Goal: Transaction & Acquisition: Purchase product/service

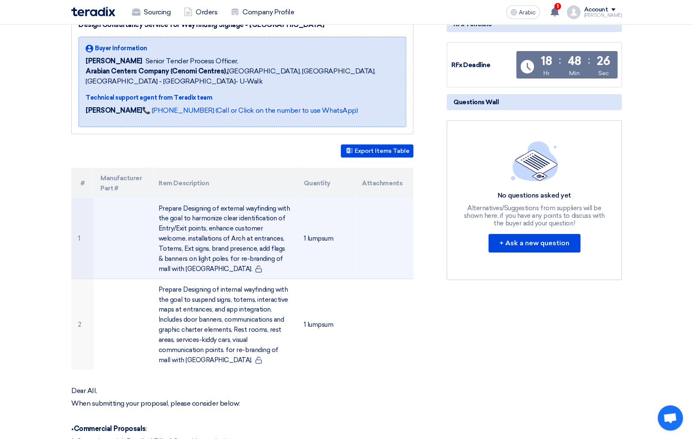
scroll to position [149, 0]
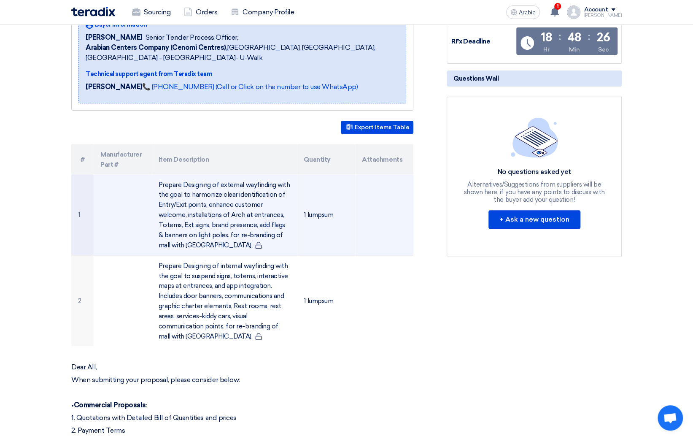
click at [330, 219] on font "1 lumpsum" at bounding box center [319, 215] width 30 height 8
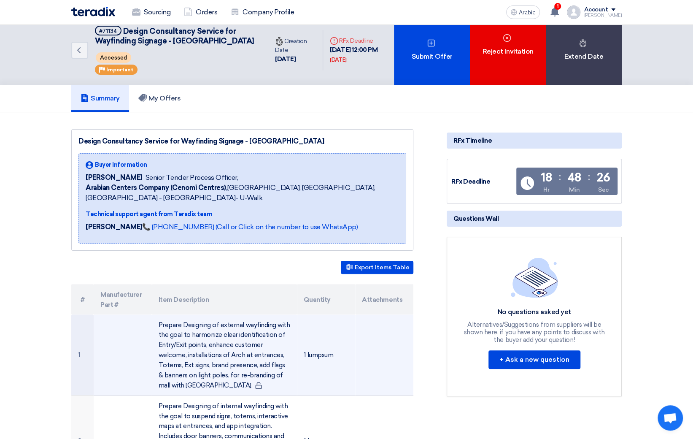
scroll to position [0, 0]
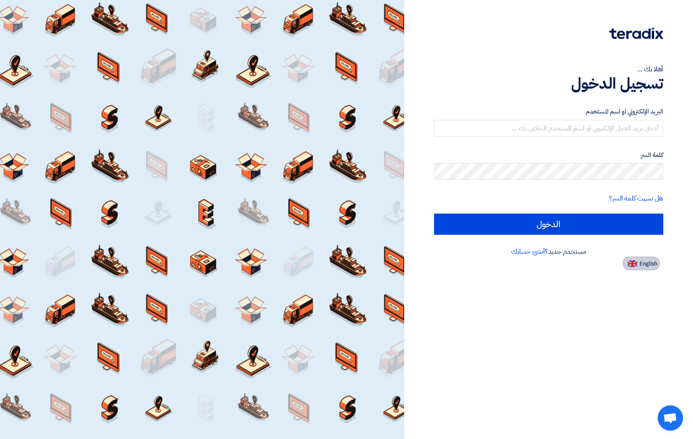
click at [646, 263] on span "English" at bounding box center [649, 264] width 18 height 6
type input "Sign in"
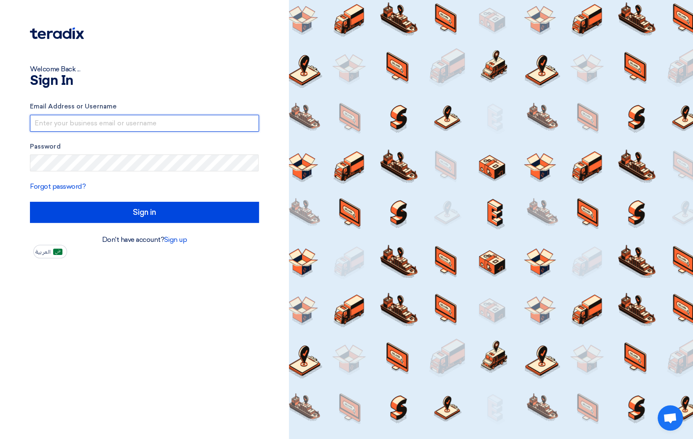
click at [119, 122] on input "text" at bounding box center [144, 123] width 229 height 17
type input "[PERSON_NAME][EMAIL_ADDRESS][DOMAIN_NAME]"
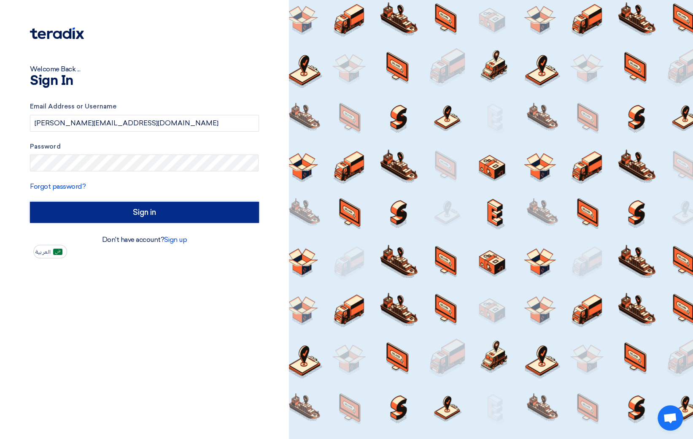
click at [146, 211] on input "Sign in" at bounding box center [144, 212] width 229 height 21
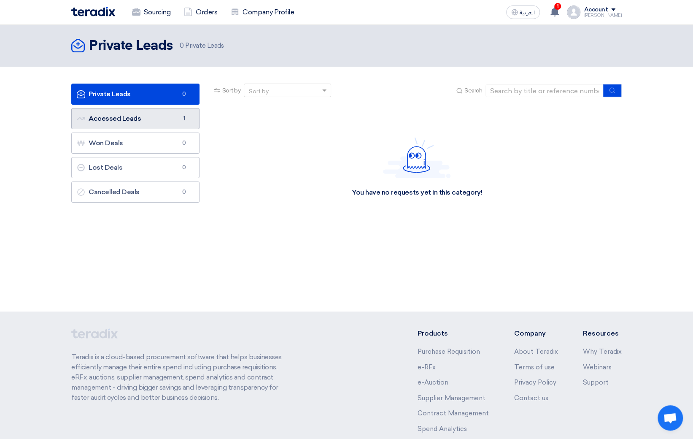
click at [154, 119] on link "Accessed Leads Accessed Leads 1" at bounding box center [135, 118] width 128 height 21
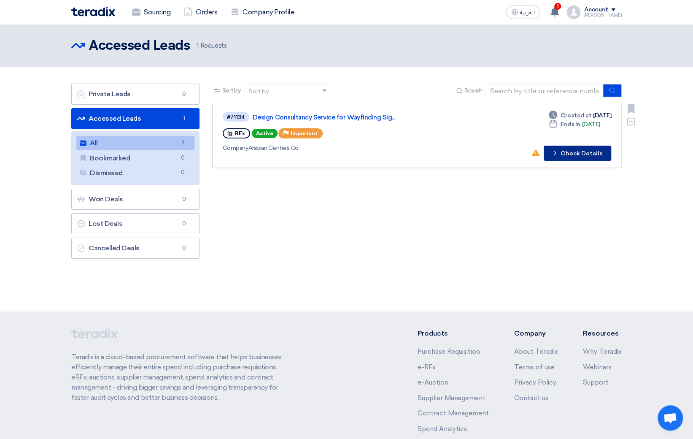
click at [581, 156] on button "Check details Check Details" at bounding box center [578, 153] width 68 height 15
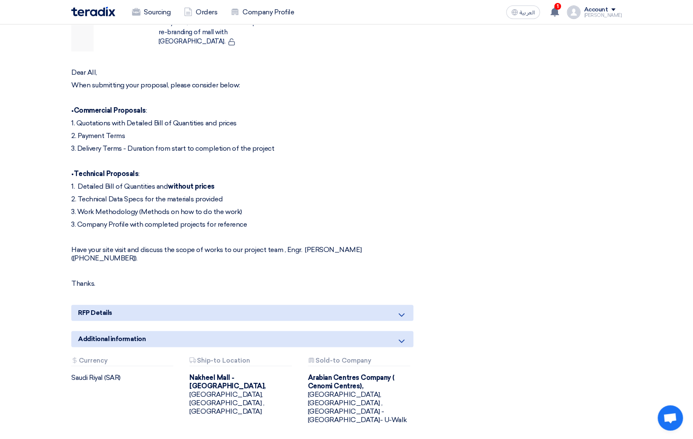
scroll to position [475, 0]
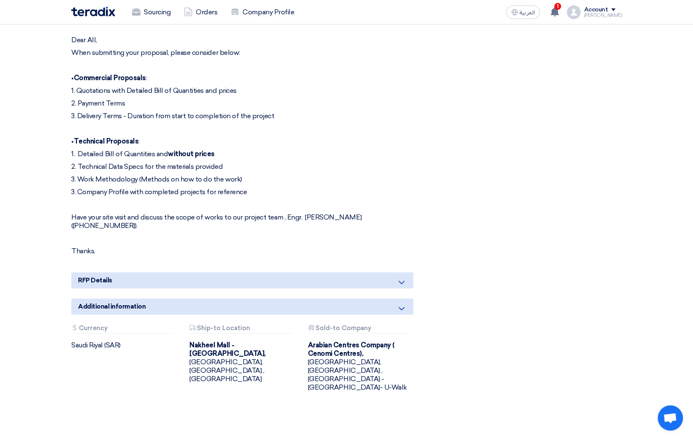
click at [400, 281] on use at bounding box center [402, 282] width 6 height 3
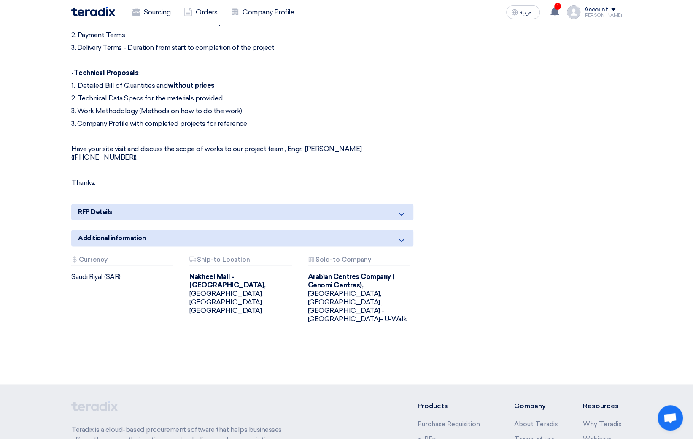
scroll to position [544, 0]
click at [402, 235] on icon at bounding box center [402, 240] width 10 height 10
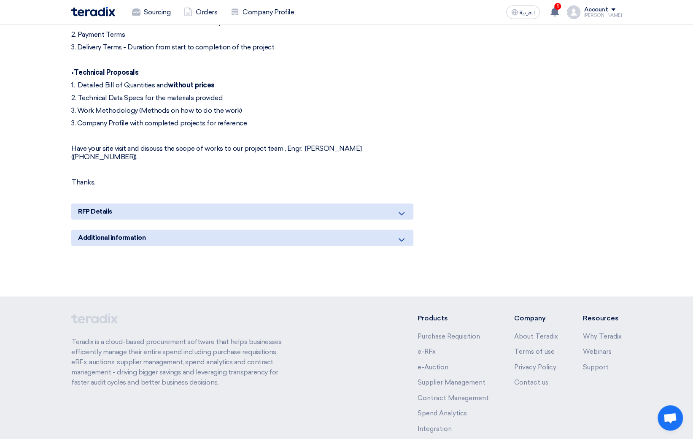
click at [402, 235] on icon at bounding box center [402, 240] width 10 height 10
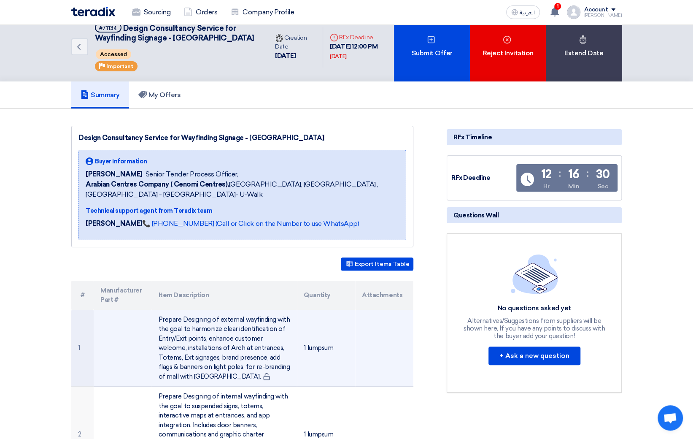
scroll to position [14, 0]
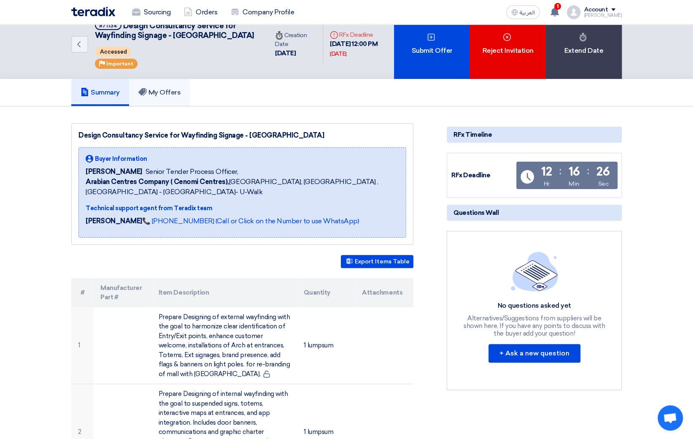
click at [151, 97] on h5 "My Offers" at bounding box center [159, 92] width 43 height 8
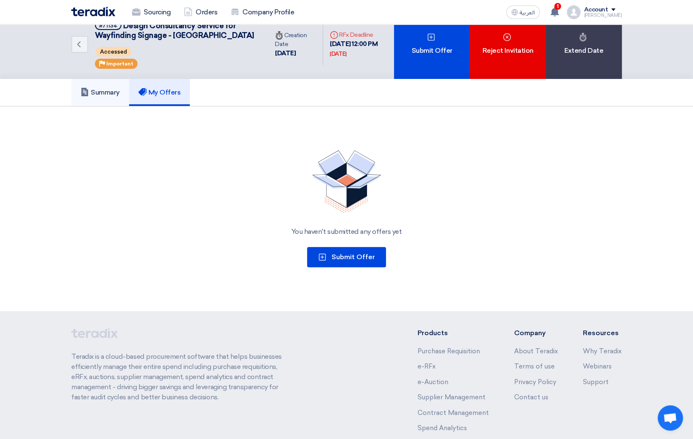
click at [106, 106] on link "Summary" at bounding box center [100, 92] width 58 height 27
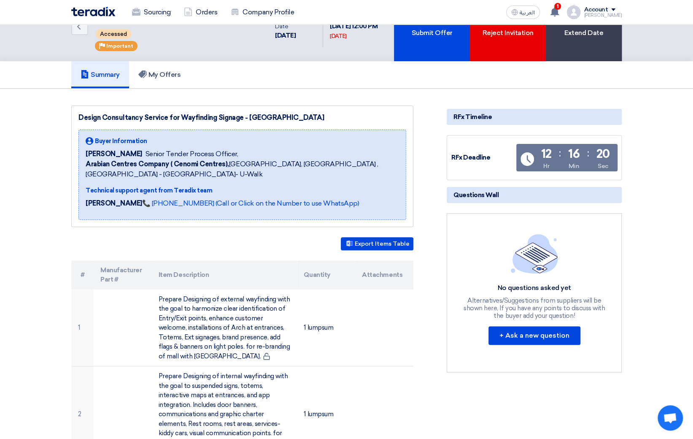
scroll to position [44, 0]
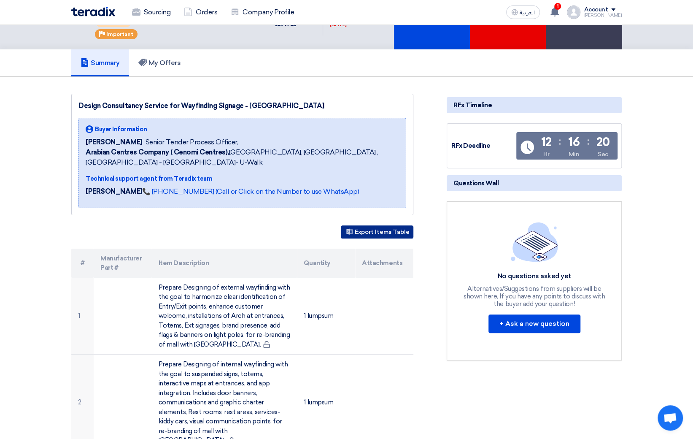
click at [400, 238] on button "Export Items Table" at bounding box center [377, 231] width 73 height 13
click at [559, 14] on use at bounding box center [555, 11] width 8 height 9
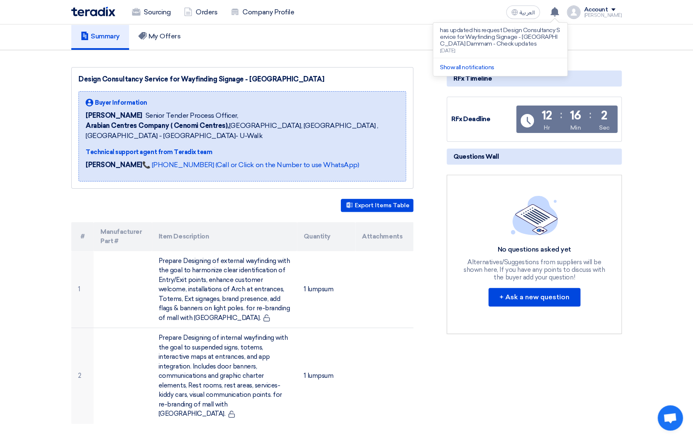
scroll to position [0, 0]
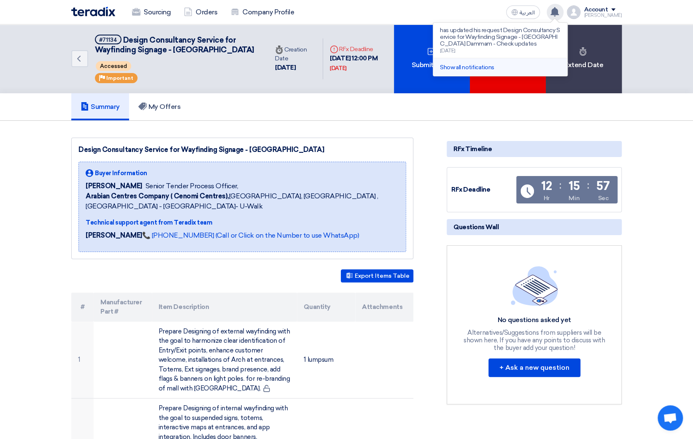
click at [471, 61] on li "Show all notifications" at bounding box center [500, 67] width 134 height 18
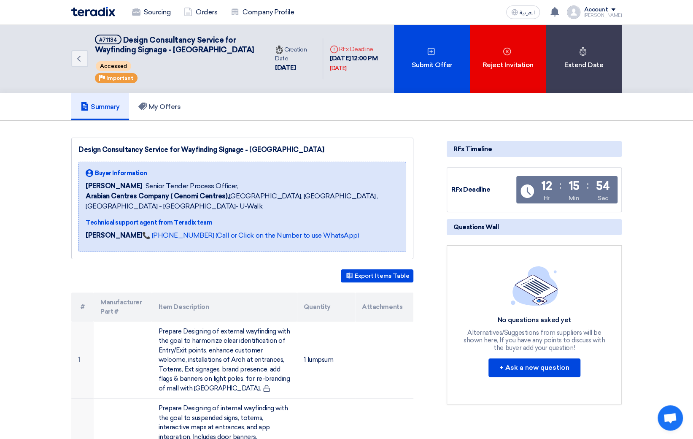
click at [95, 111] on h5 "Summary" at bounding box center [100, 107] width 39 height 8
click at [164, 111] on h5 "My Offers" at bounding box center [159, 107] width 43 height 8
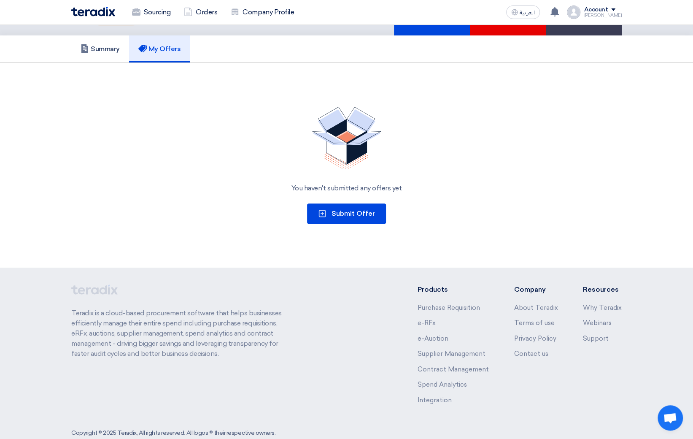
scroll to position [83, 0]
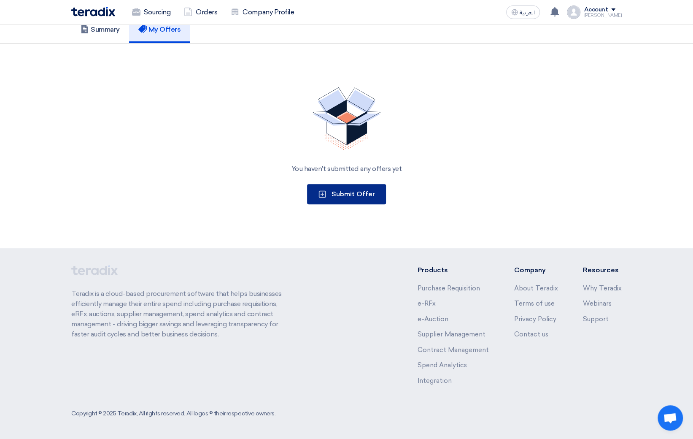
click at [344, 197] on span "Submit Offer" at bounding box center [353, 194] width 43 height 8
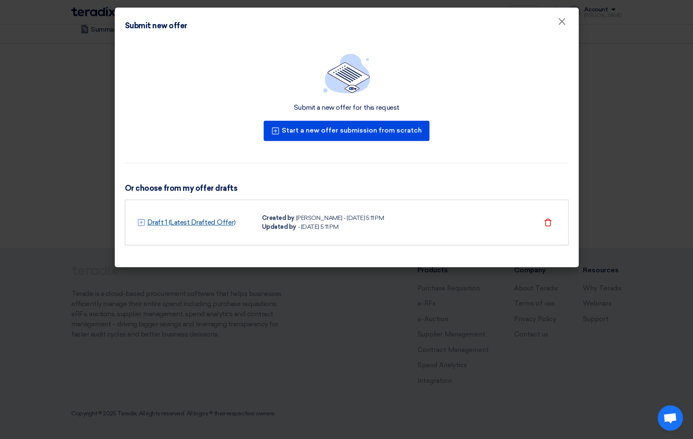
click at [184, 220] on link "Draft 1 (Latest Drafted Offer)" at bounding box center [191, 222] width 89 height 10
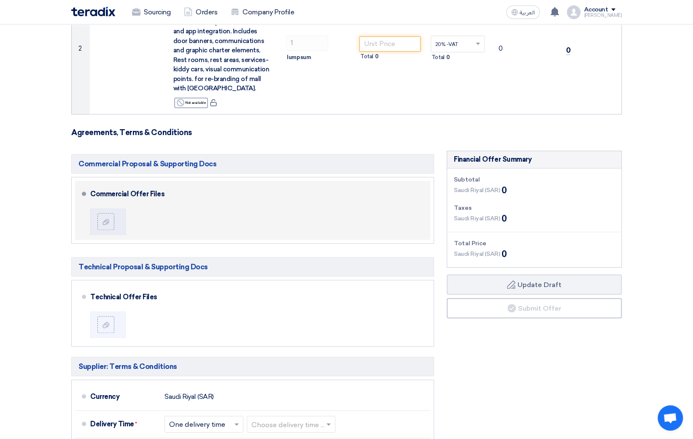
scroll to position [270, 0]
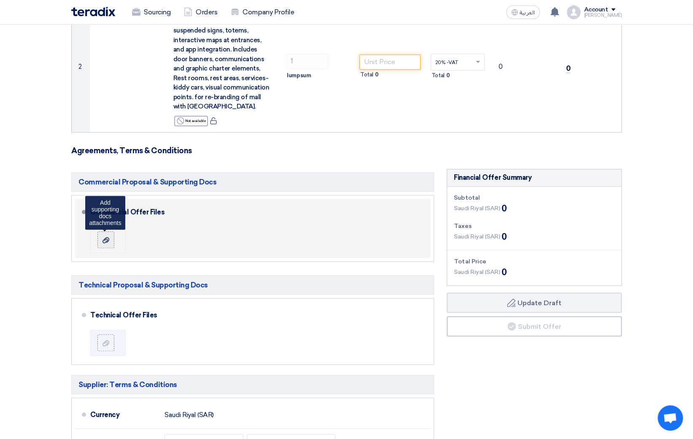
click at [107, 241] on icon at bounding box center [106, 240] width 7 height 7
click at [0, 0] on input "file" at bounding box center [0, 0] width 0 height 0
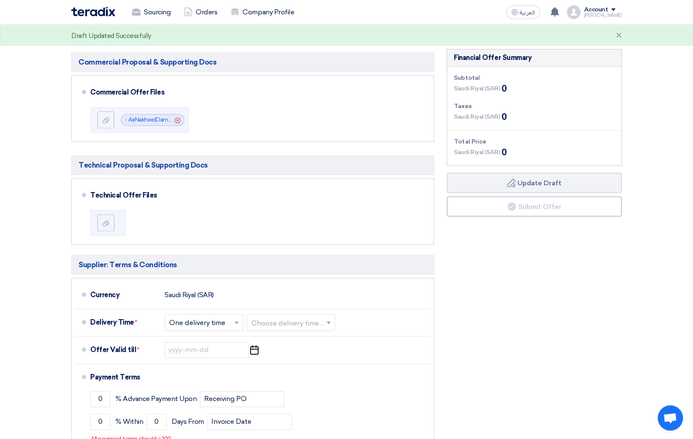
scroll to position [392, 0]
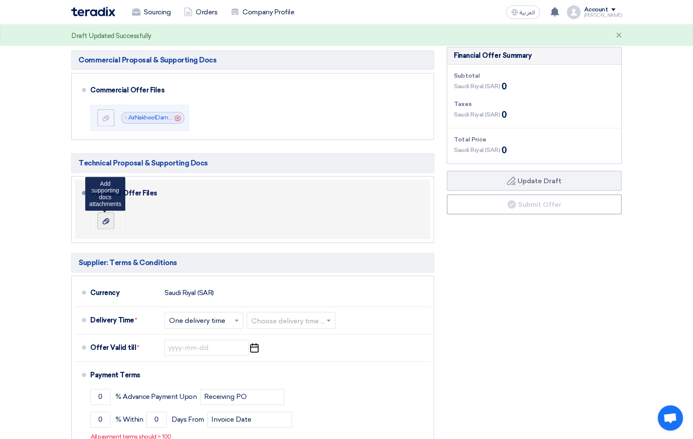
click at [107, 222] on icon at bounding box center [106, 221] width 7 height 7
click at [0, 0] on input "file" at bounding box center [0, 0] width 0 height 0
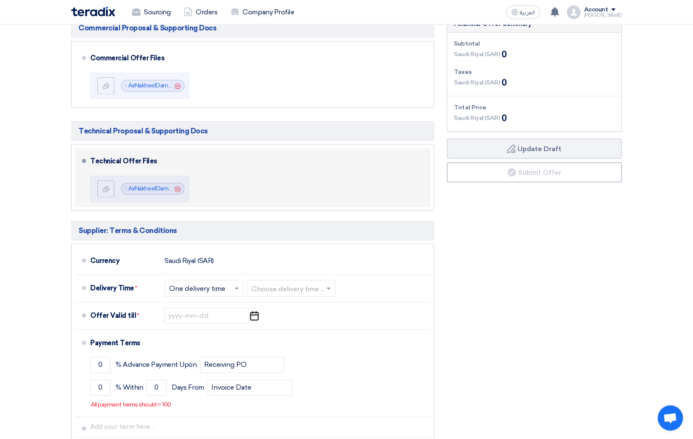
scroll to position [419, 0]
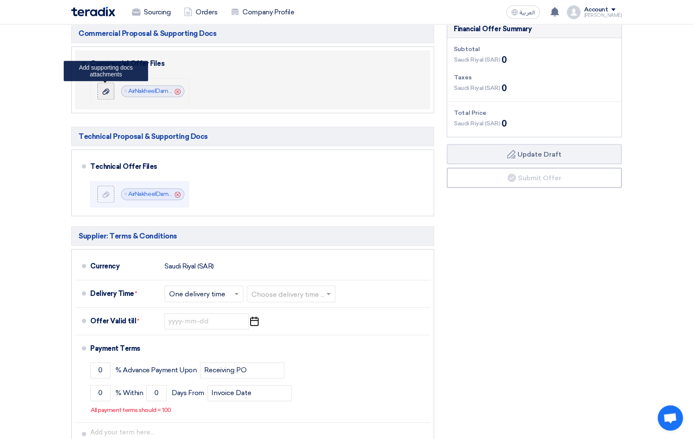
click at [106, 92] on icon at bounding box center [106, 91] width 7 height 7
click at [0, 0] on input "file" at bounding box center [0, 0] width 0 height 0
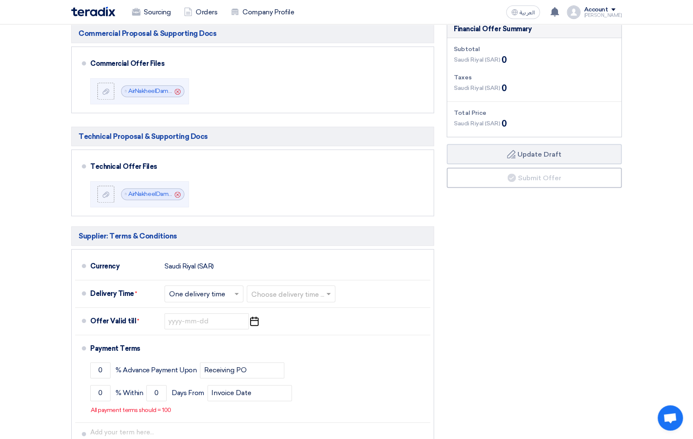
scroll to position [452, 0]
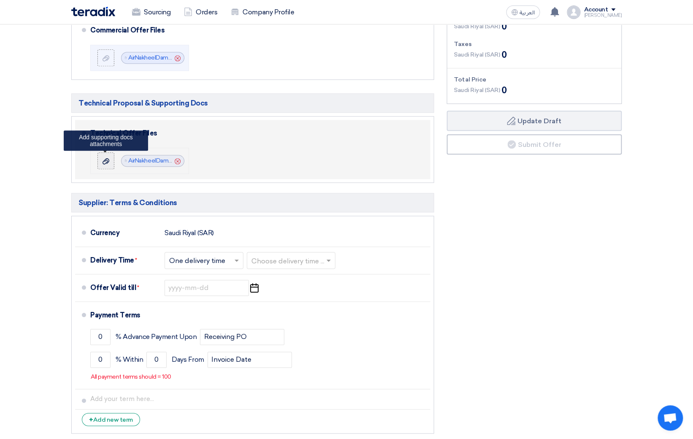
click at [107, 164] on label at bounding box center [105, 160] width 17 height 17
click at [0, 0] on input "file" at bounding box center [0, 0] width 0 height 0
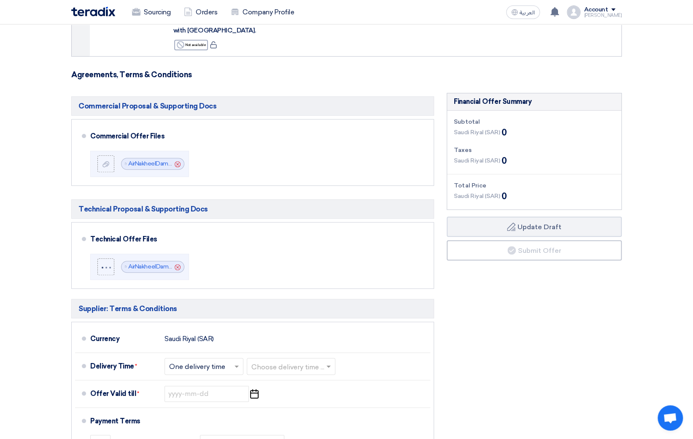
scroll to position [344, 0]
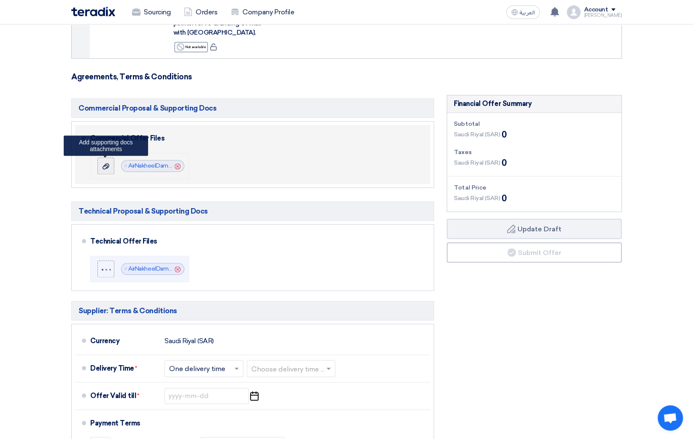
click at [105, 165] on icon at bounding box center [106, 166] width 7 height 7
click at [0, 0] on input "file" at bounding box center [0, 0] width 0 height 0
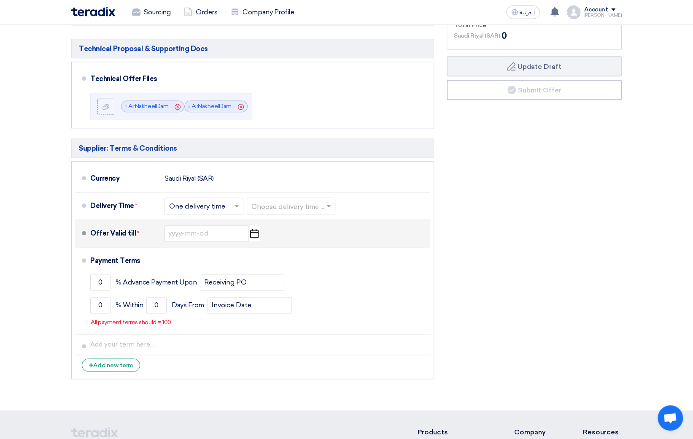
scroll to position [508, 0]
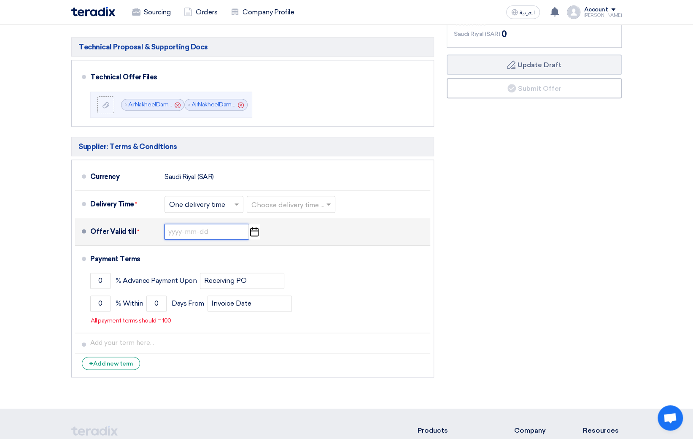
click at [209, 232] on input at bounding box center [207, 232] width 84 height 16
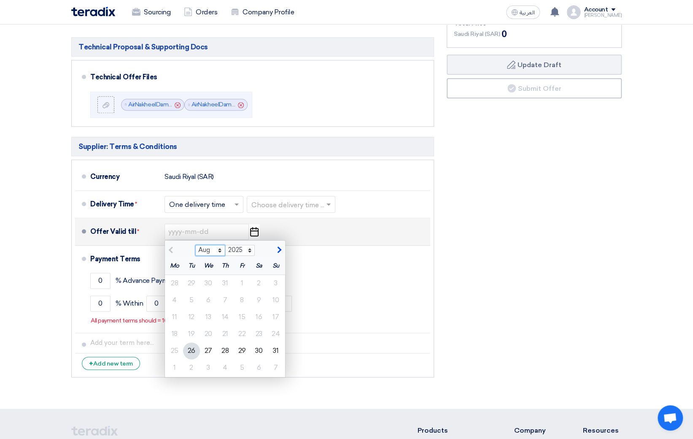
click at [222, 249] on select "Aug Sep Oct Nov Dec" at bounding box center [210, 250] width 30 height 11
select select "11"
click at [195, 245] on select "Aug Sep Oct Nov Dec" at bounding box center [210, 250] width 30 height 11
click at [225, 346] on div "27" at bounding box center [225, 350] width 17 height 17
type input "[DATE]"
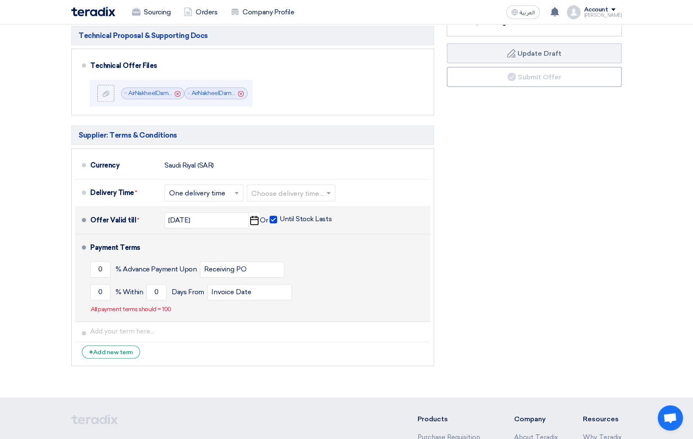
scroll to position [520, 0]
click at [103, 265] on input "0" at bounding box center [100, 269] width 20 height 16
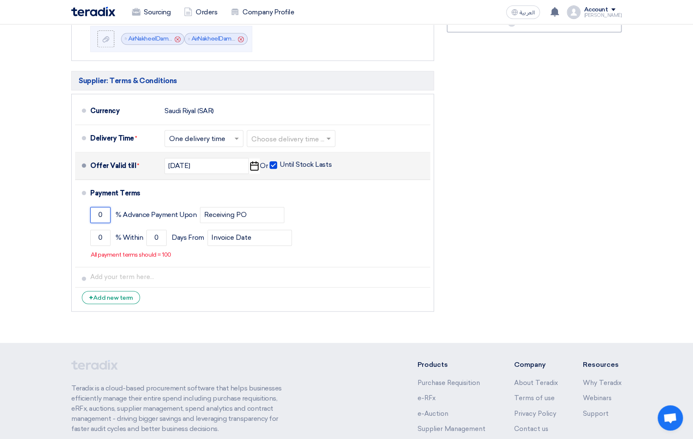
scroll to position [579, 0]
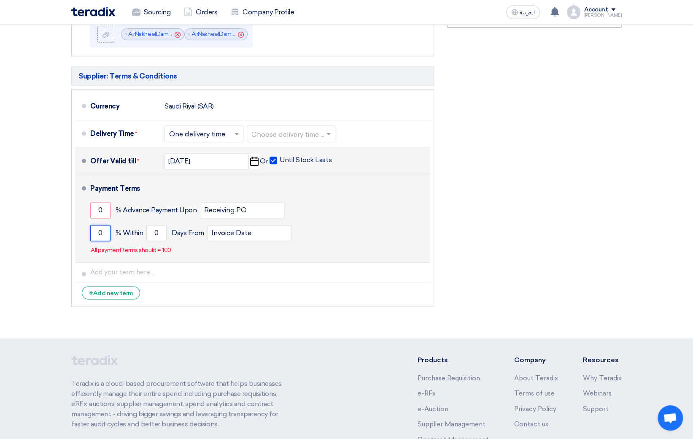
drag, startPoint x: 104, startPoint y: 230, endPoint x: 84, endPoint y: 230, distance: 19.4
click at [85, 230] on li "Payment Terms 0 % Advance Payment Upon Receiving PO 0 % Within 0" at bounding box center [252, 218] width 355 height 87
type input "3"
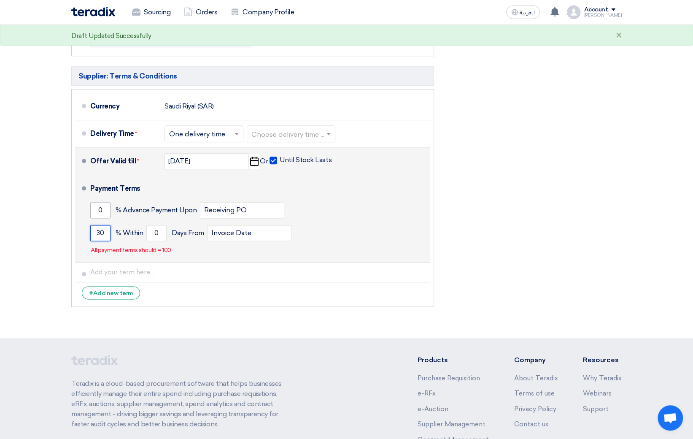
type input "30"
drag, startPoint x: 108, startPoint y: 209, endPoint x: 93, endPoint y: 208, distance: 14.8
click at [93, 208] on input "0" at bounding box center [100, 210] width 20 height 16
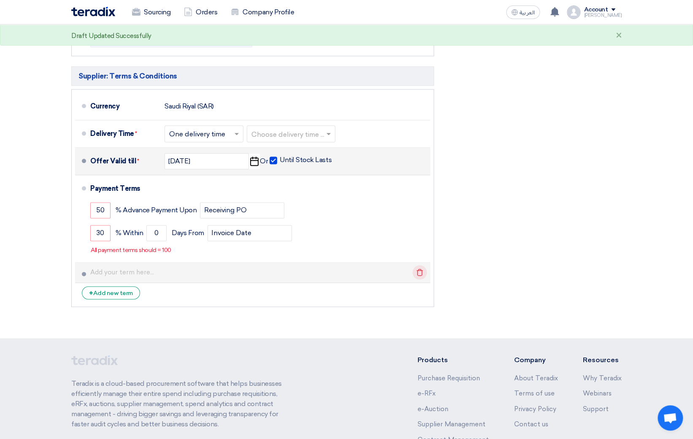
click at [413, 270] on icon "Delete" at bounding box center [420, 272] width 14 height 14
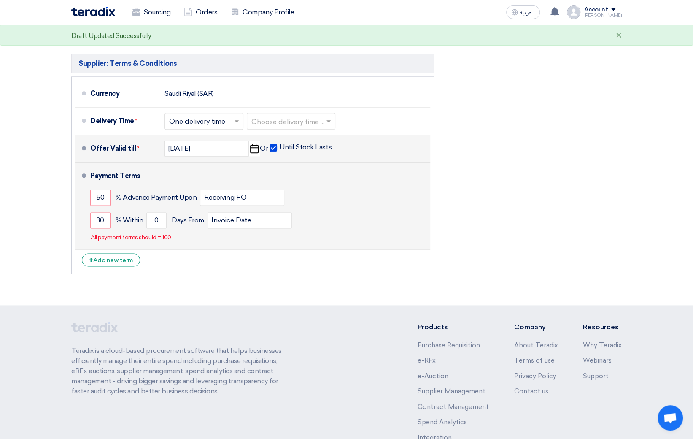
scroll to position [587, 0]
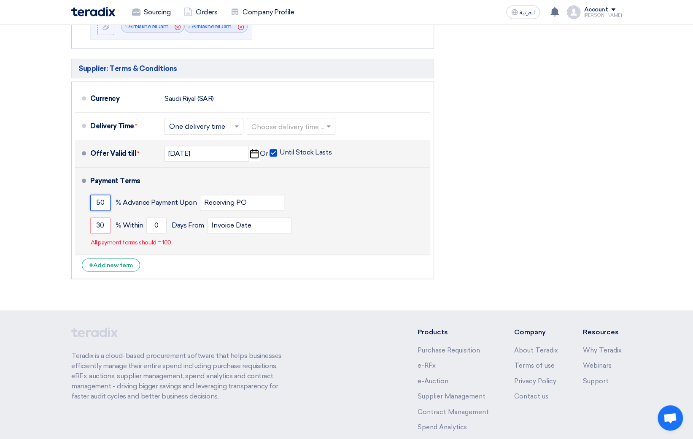
drag, startPoint x: 105, startPoint y: 203, endPoint x: 81, endPoint y: 202, distance: 23.2
click at [81, 202] on li "Payment Terms 50 % Advance Payment Upon Receiving PO 30 % Within 0" at bounding box center [252, 211] width 355 height 87
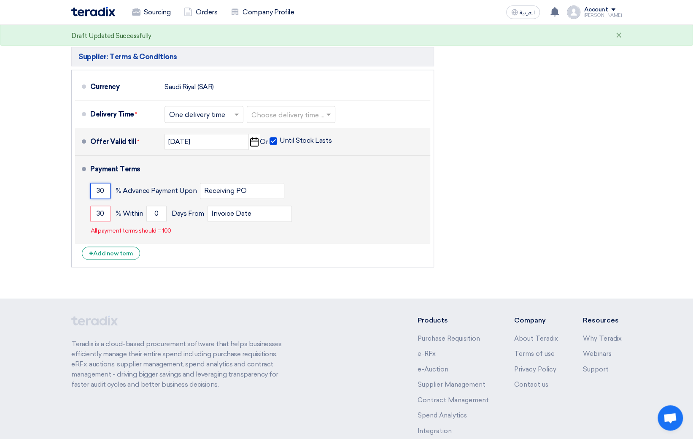
scroll to position [595, 0]
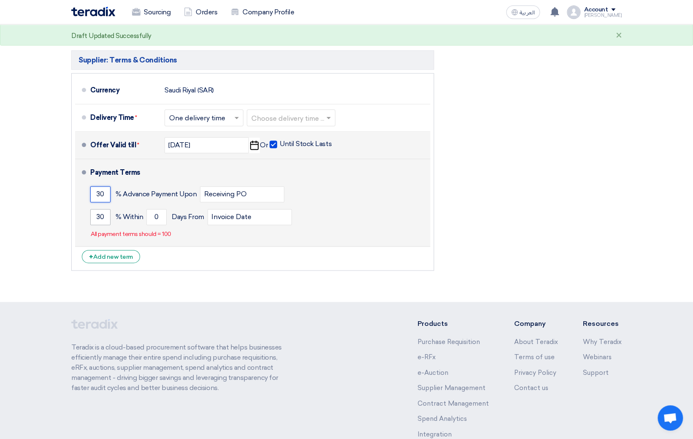
type input "30"
drag, startPoint x: 106, startPoint y: 214, endPoint x: 81, endPoint y: 214, distance: 24.9
click at [81, 214] on li "Payment Terms 30 % Advance Payment Upon Receiving PO 30 % Within 0" at bounding box center [252, 202] width 355 height 87
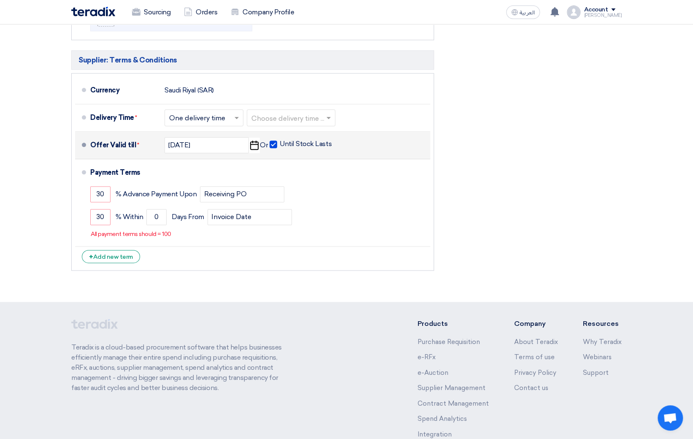
click at [276, 250] on li "+ Add new term" at bounding box center [252, 256] width 355 height 20
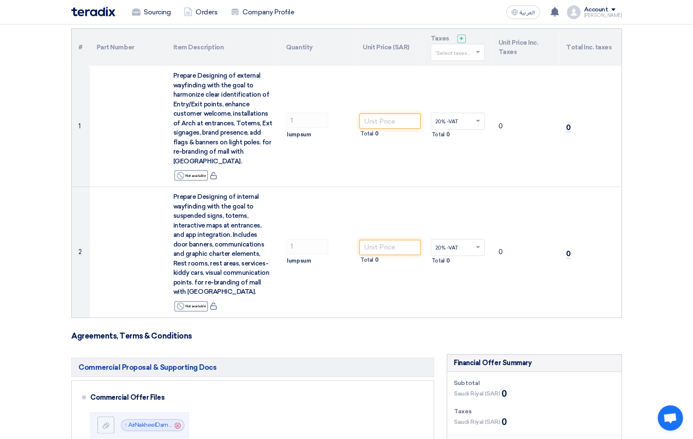
scroll to position [47, 0]
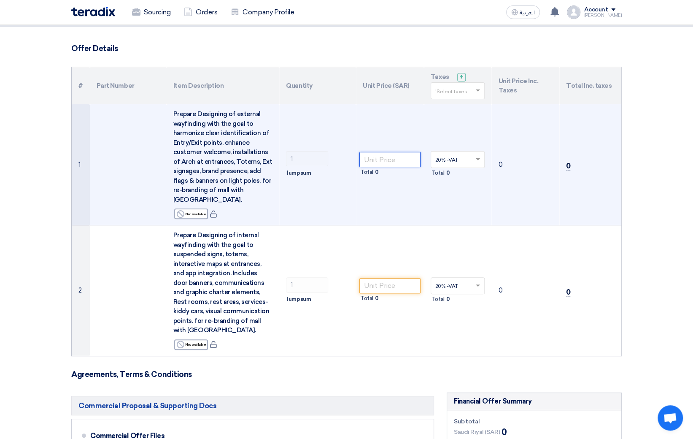
click at [383, 158] on input "number" at bounding box center [390, 159] width 61 height 15
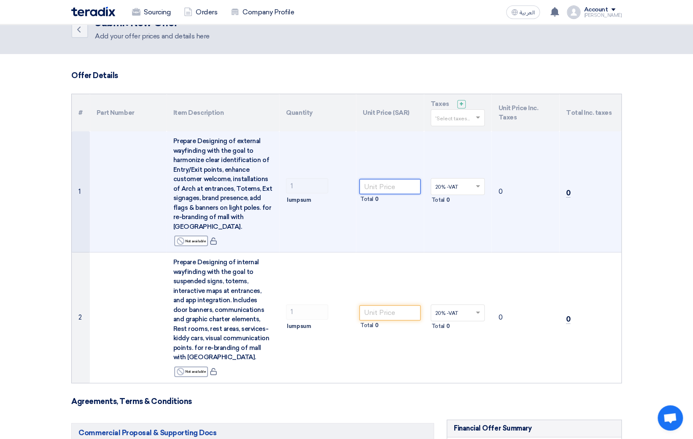
scroll to position [12, 0]
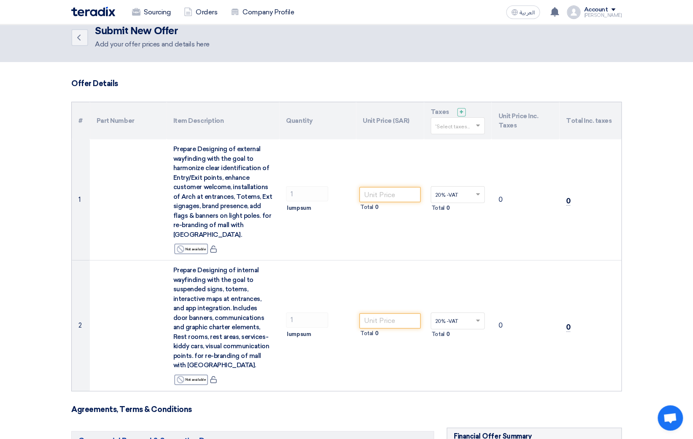
click at [467, 119] on div at bounding box center [458, 126] width 54 height 14
click at [446, 141] on span "20% -VAT" at bounding box center [447, 141] width 25 height 6
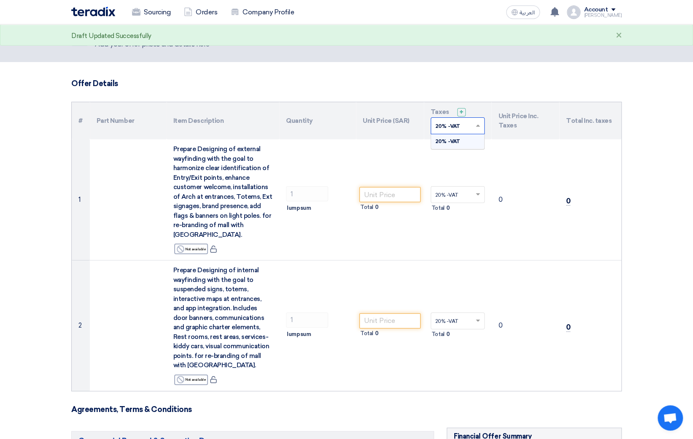
drag, startPoint x: 441, startPoint y: 125, endPoint x: 430, endPoint y: 124, distance: 11.4
click at [430, 124] on th "Taxes + 'Select taxes... 20% -VAT × 20% -VAT" at bounding box center [458, 120] width 68 height 37
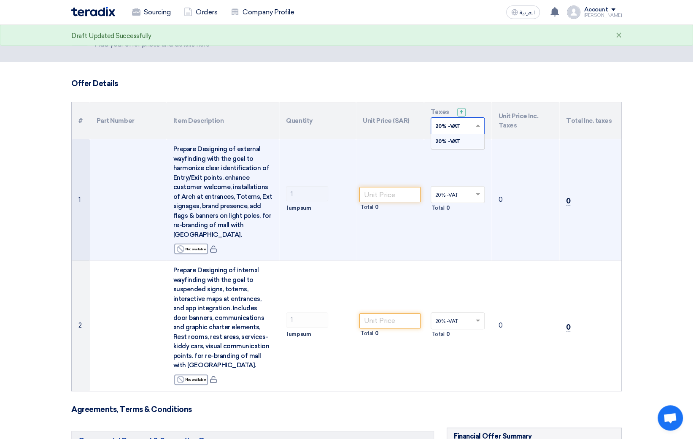
click at [390, 148] on td "Total 0" at bounding box center [390, 199] width 68 height 121
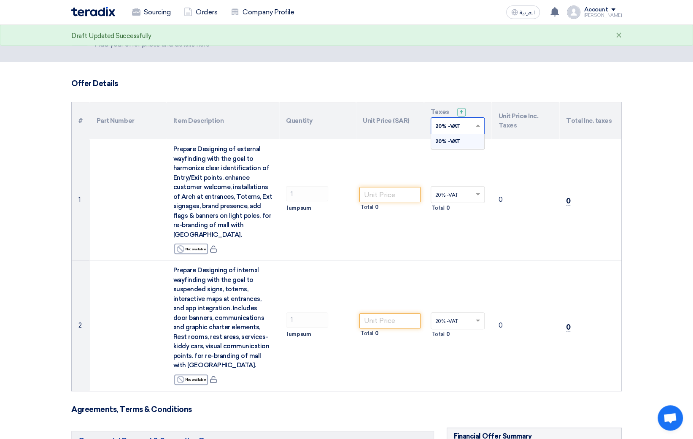
click at [477, 124] on span at bounding box center [479, 126] width 11 height 8
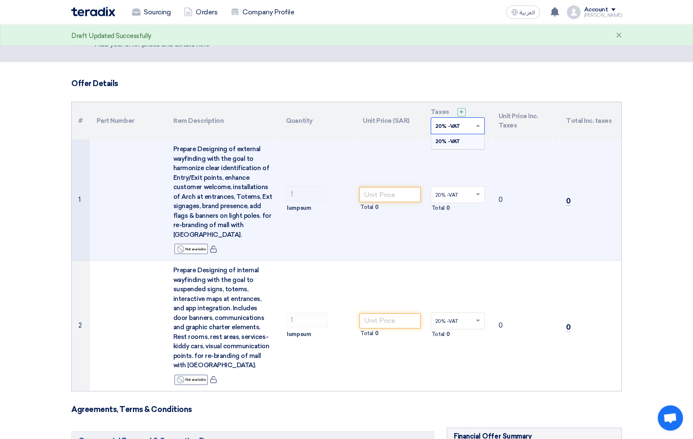
click at [368, 159] on td "Total 0" at bounding box center [390, 199] width 68 height 121
click at [389, 193] on input "number" at bounding box center [390, 194] width 61 height 15
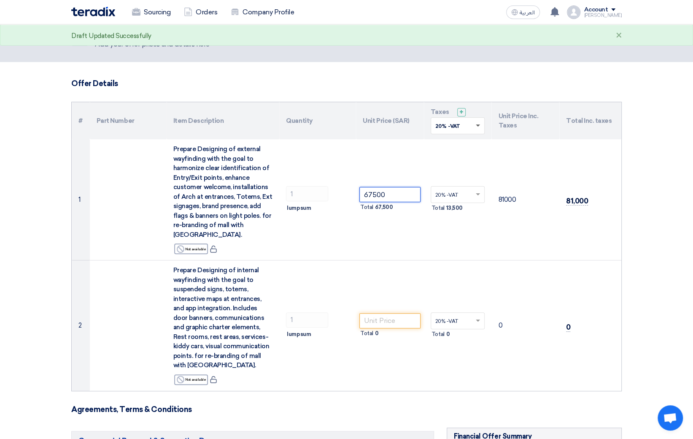
type input "67500"
click at [479, 124] on span at bounding box center [478, 125] width 4 height 3
click at [465, 124] on input "text" at bounding box center [453, 127] width 37 height 14
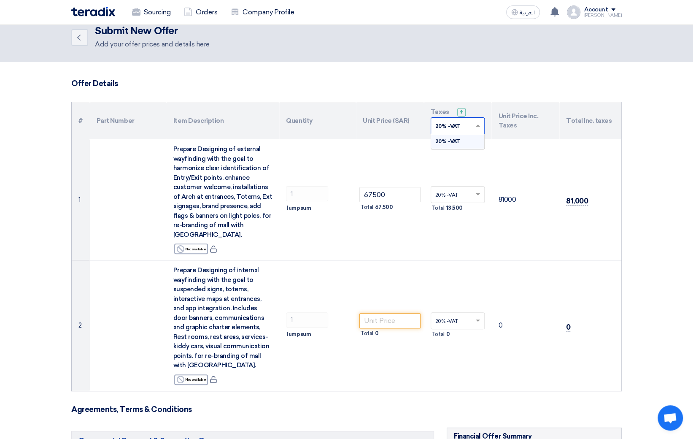
click at [447, 124] on input "text" at bounding box center [453, 127] width 37 height 14
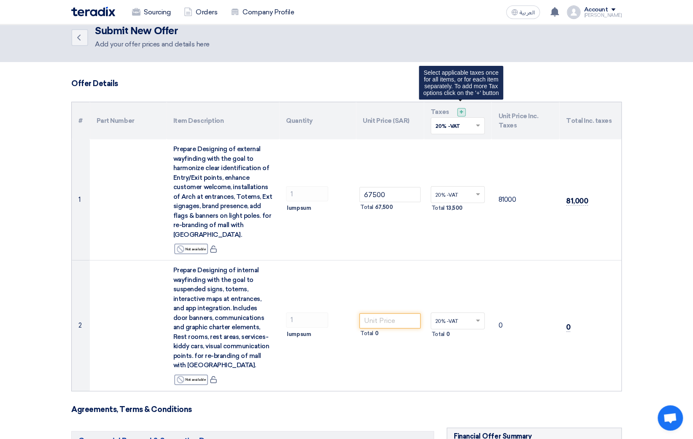
click at [460, 112] on span "+" at bounding box center [462, 112] width 4 height 8
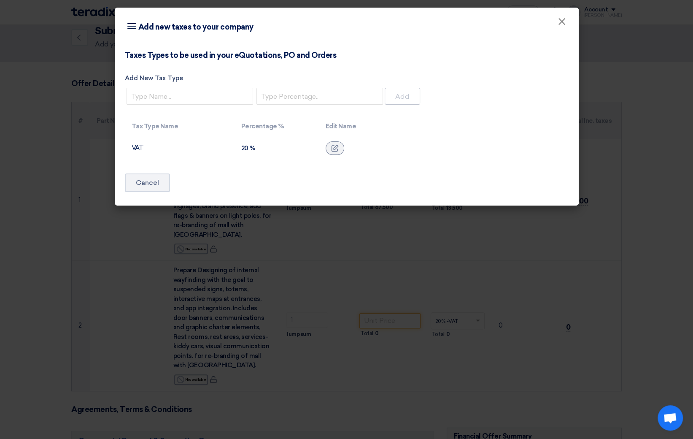
click at [460, 116] on th "Edit Name" at bounding box center [444, 126] width 250 height 20
click at [251, 149] on div "20 %" at bounding box center [276, 148] width 71 height 8
drag, startPoint x: 247, startPoint y: 147, endPoint x: 233, endPoint y: 147, distance: 13.9
click at [233, 147] on tr "VAT 20 %" at bounding box center [347, 148] width 444 height 24
click at [249, 149] on div "20 %" at bounding box center [276, 148] width 71 height 8
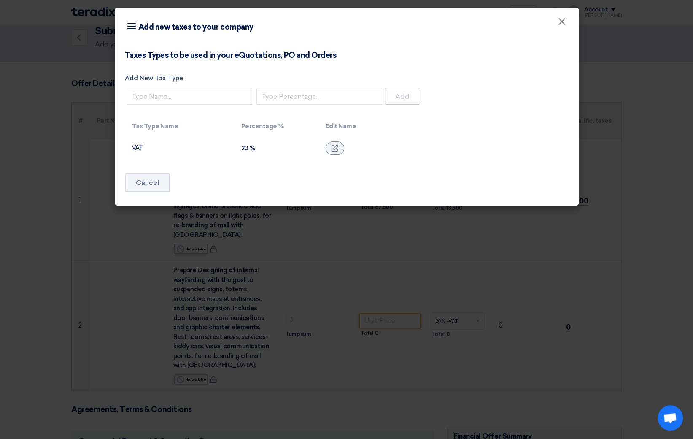
click at [270, 146] on div "20 %" at bounding box center [276, 148] width 71 height 8
click at [283, 97] on input "number" at bounding box center [320, 96] width 127 height 17
click at [209, 96] on input "Add New Tax Type" at bounding box center [190, 96] width 127 height 17
click at [244, 70] on div "Taxes Types to be used in your eQuotations, PO and Orders Add New Tax Type Add" at bounding box center [347, 79] width 444 height 56
click at [181, 97] on input "Add New Tax Type" at bounding box center [190, 96] width 127 height 17
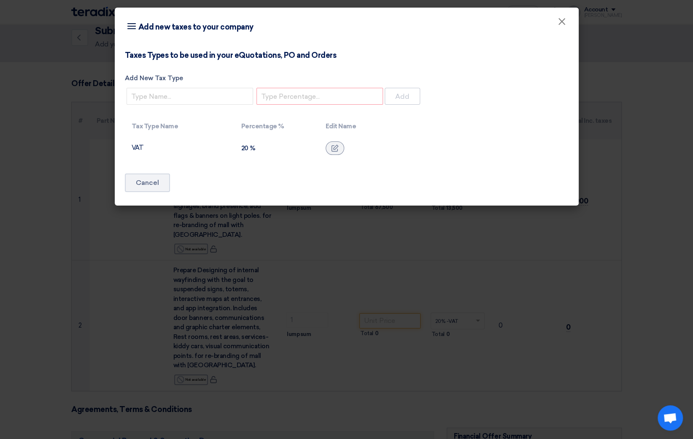
click at [300, 64] on div "Taxes Types to be used in your eQuotations, PO and Orders Add New Tax Type Add" at bounding box center [347, 79] width 444 height 56
click at [140, 149] on td "VAT" at bounding box center [180, 148] width 110 height 24
click at [305, 108] on app-supplier-taxes "Taxes Types to be used in your eQuotations, PO and Orders Add New Tax Type Add …" at bounding box center [347, 105] width 444 height 109
click at [297, 99] on input "number" at bounding box center [320, 96] width 127 height 17
click at [202, 102] on input "Add New Tax Type" at bounding box center [190, 96] width 127 height 17
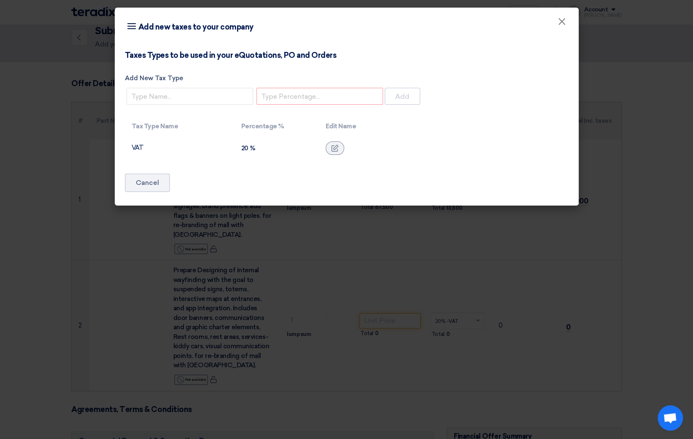
click at [148, 151] on td "VAT" at bounding box center [180, 148] width 110 height 24
click at [252, 146] on div "20 %" at bounding box center [276, 148] width 71 height 8
click at [156, 97] on input "Add New Tax Type" at bounding box center [190, 96] width 127 height 17
type input "W"
click at [147, 179] on button "Cancel" at bounding box center [147, 182] width 45 height 19
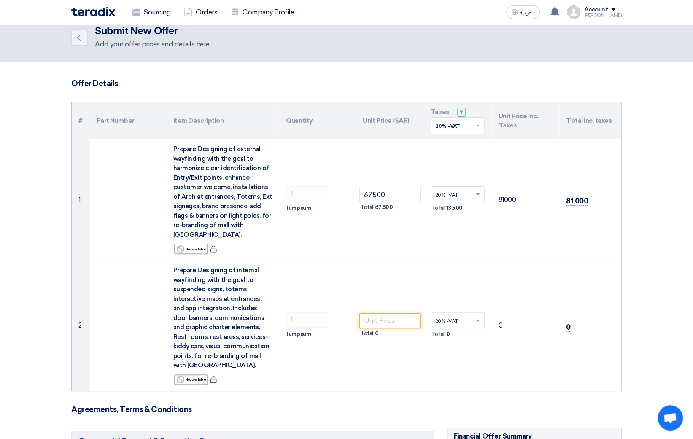
click at [459, 127] on input "text" at bounding box center [453, 127] width 37 height 14
click at [477, 125] on span at bounding box center [478, 125] width 4 height 3
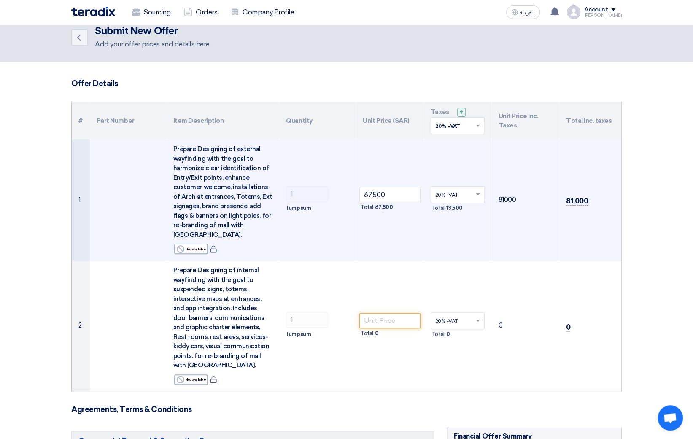
click at [473, 192] on div at bounding box center [458, 195] width 54 height 14
click at [479, 192] on span at bounding box center [479, 195] width 11 height 8
click at [483, 165] on td "20% -VAT × 20% -VAT Total" at bounding box center [458, 199] width 68 height 121
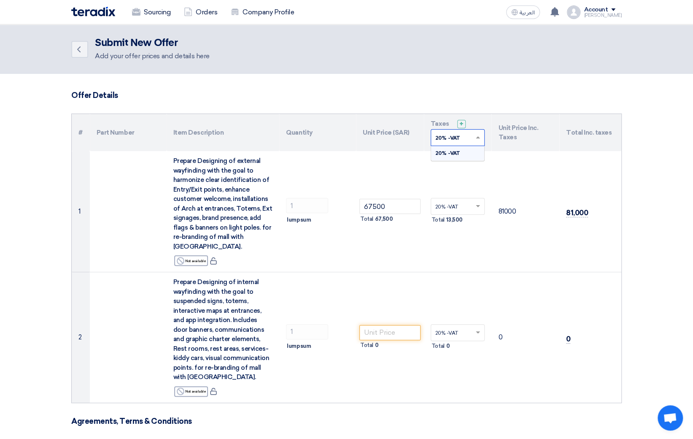
drag, startPoint x: 463, startPoint y: 135, endPoint x: 420, endPoint y: 135, distance: 43.5
click at [420, 135] on tr "# Part Number Item Description Quantity Unit Price (SAR) Taxes + 'Select taxes.…" at bounding box center [347, 132] width 550 height 37
click at [481, 135] on span at bounding box center [479, 138] width 11 height 8
click at [450, 135] on input "text" at bounding box center [453, 139] width 37 height 14
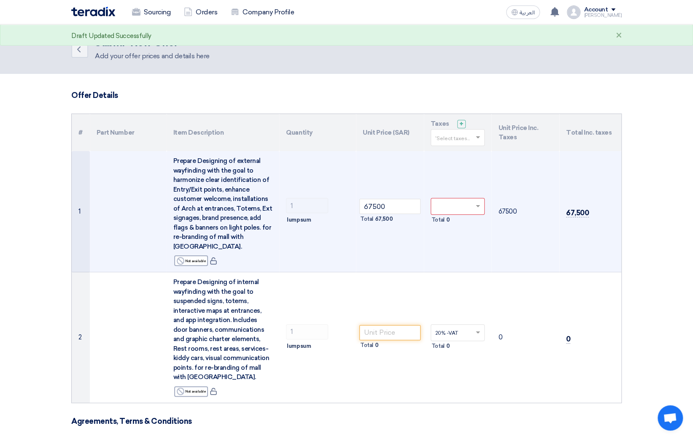
click at [393, 175] on td "67500 Total 67,500" at bounding box center [390, 211] width 68 height 121
click at [388, 210] on input "67500" at bounding box center [390, 206] width 61 height 15
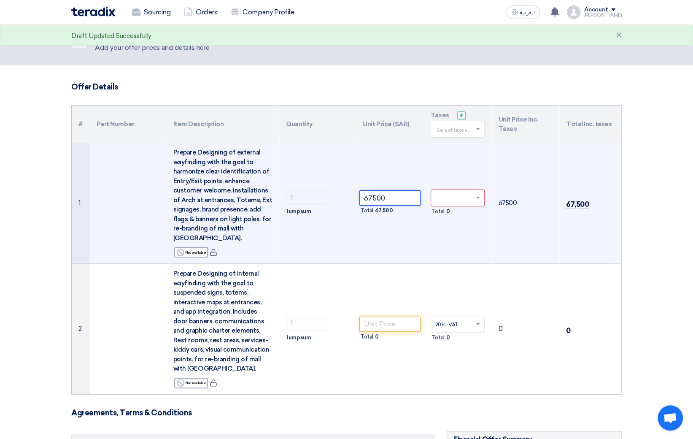
scroll to position [9, 0]
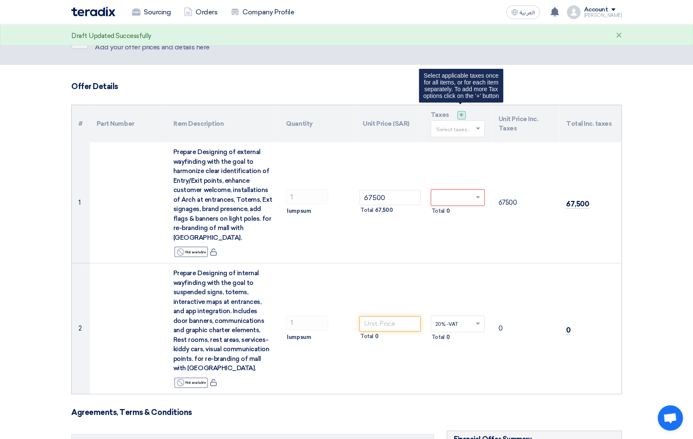
click at [460, 112] on span "+" at bounding box center [462, 115] width 4 height 8
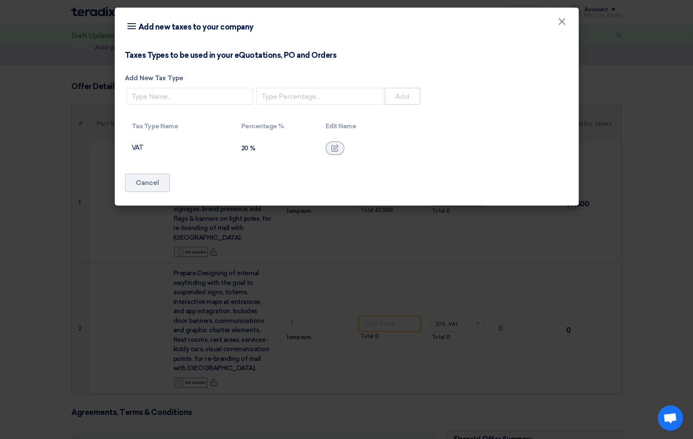
click at [254, 146] on div "20 %" at bounding box center [276, 148] width 71 height 8
click at [248, 149] on div "20 %" at bounding box center [276, 148] width 71 height 8
click at [194, 97] on input "Add New Tax Type" at bounding box center [190, 96] width 127 height 17
type input "Withholding tax"
click at [323, 93] on input "number" at bounding box center [320, 96] width 127 height 17
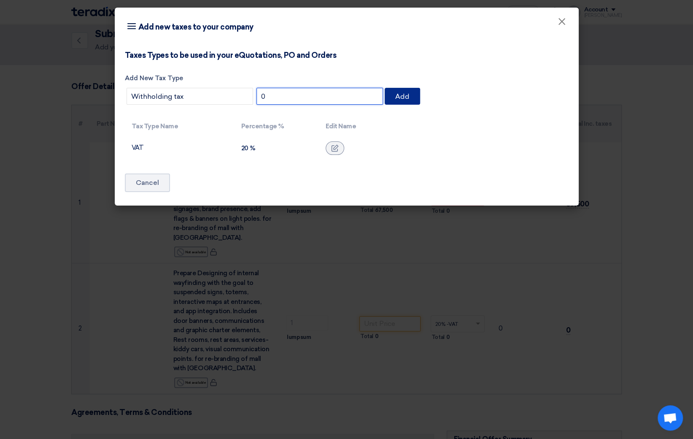
type input "0"
click at [401, 95] on button "Add" at bounding box center [402, 96] width 35 height 17
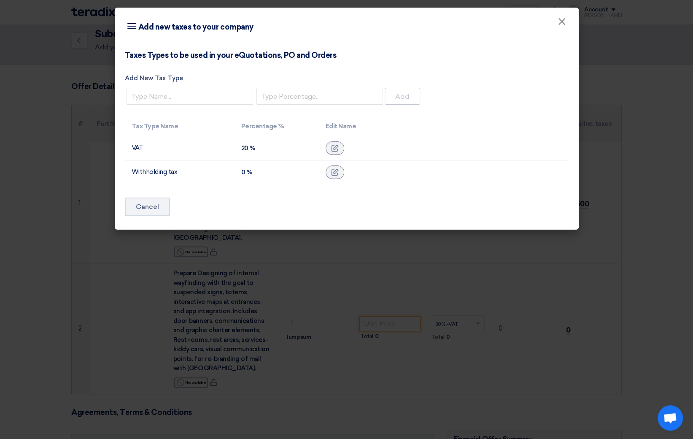
click at [172, 171] on td "Withholding tax" at bounding box center [180, 172] width 110 height 24
click at [338, 175] on icon at bounding box center [335, 172] width 8 height 8
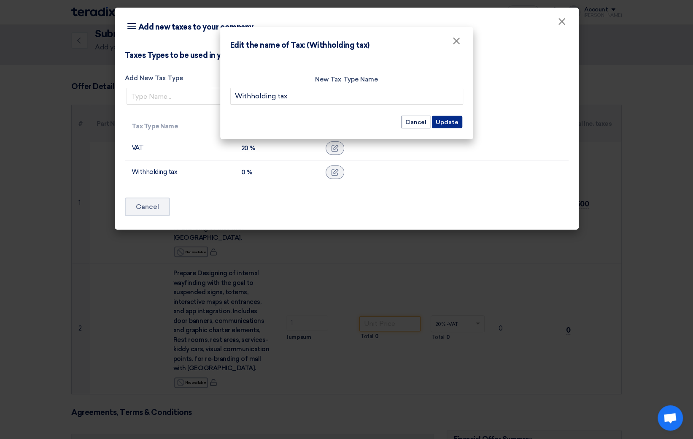
click at [450, 124] on button "Update" at bounding box center [447, 122] width 30 height 13
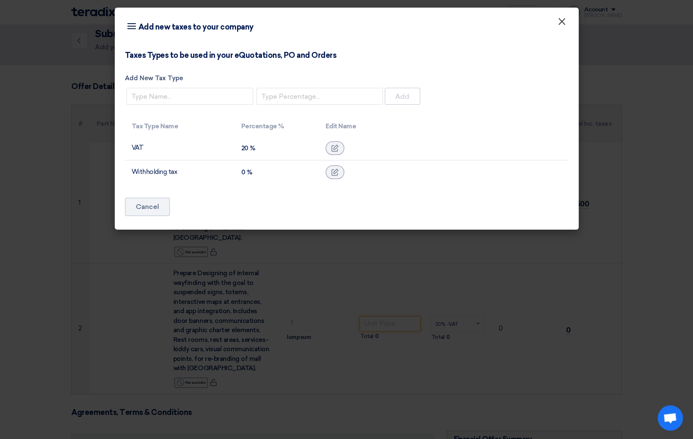
click at [565, 24] on span "×" at bounding box center [562, 23] width 8 height 17
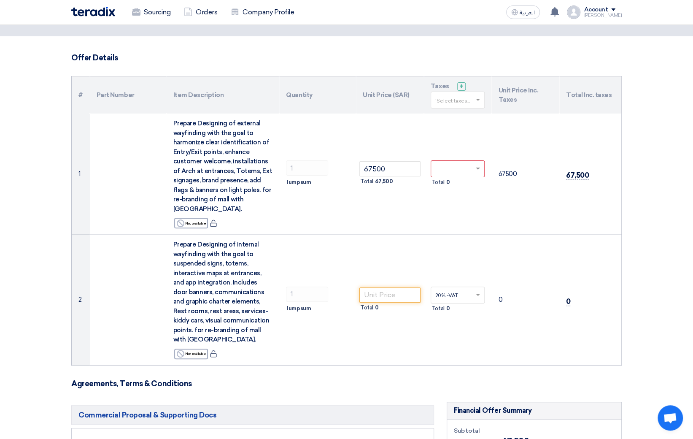
scroll to position [39, 0]
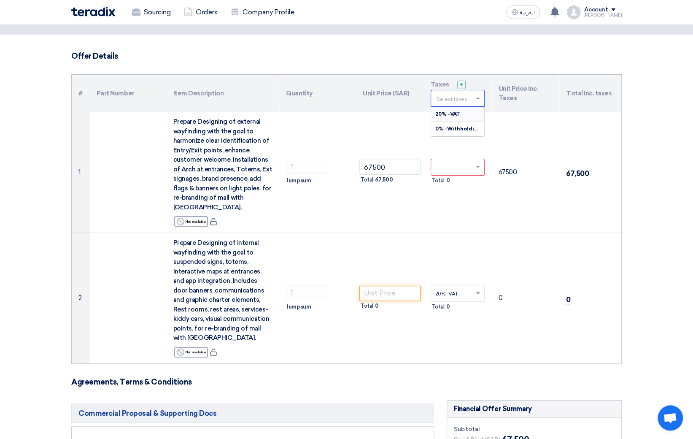
click at [478, 95] on span at bounding box center [479, 99] width 11 height 8
click at [465, 127] on span "0% -Withholding tax" at bounding box center [462, 129] width 55 height 6
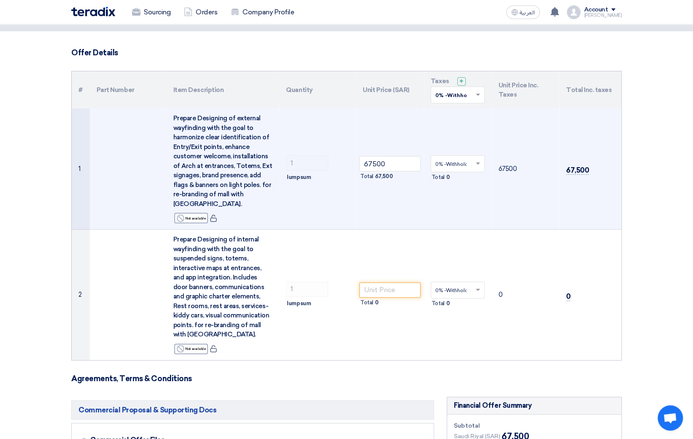
scroll to position [0, 0]
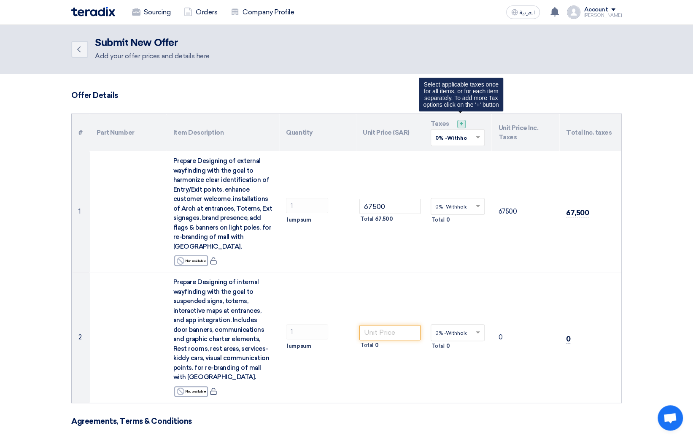
click at [462, 124] on span "+" at bounding box center [462, 124] width 4 height 8
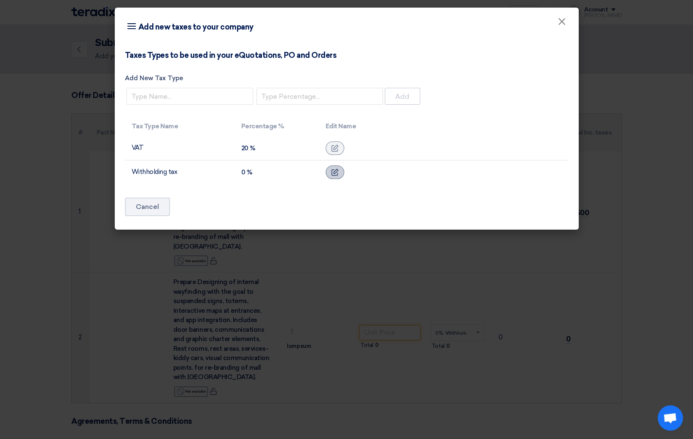
click at [338, 171] on div at bounding box center [335, 172] width 19 height 14
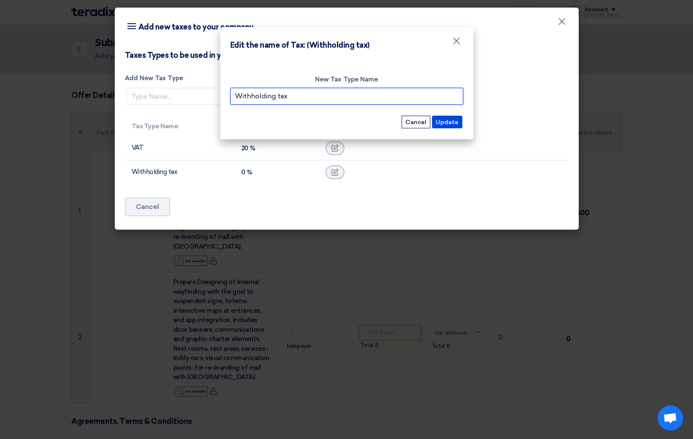
click at [299, 95] on input "Withholding tax" at bounding box center [346, 96] width 233 height 17
type input "W"
type input "Tax"
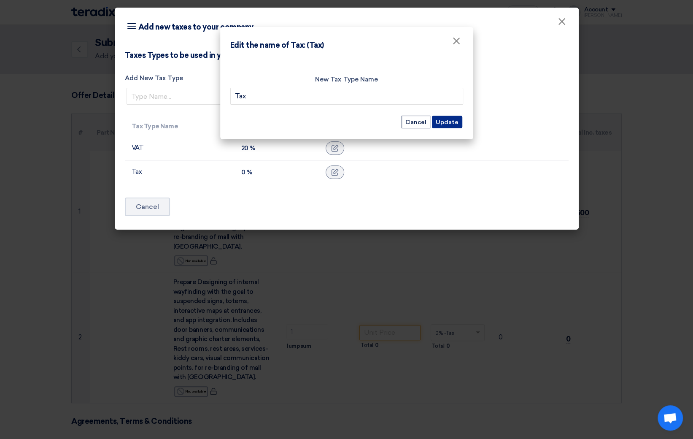
click at [452, 122] on button "Update" at bounding box center [447, 122] width 30 height 13
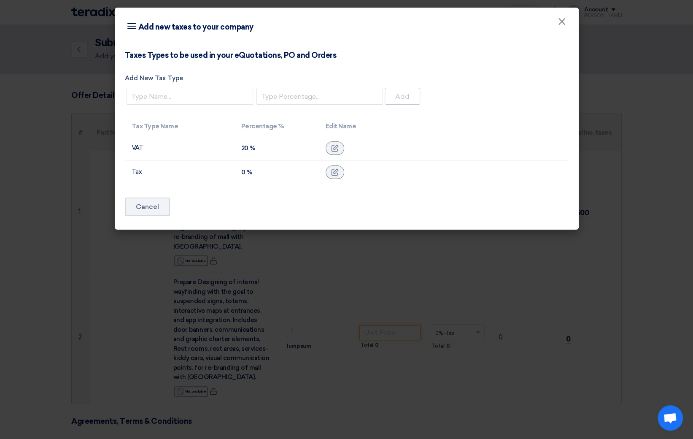
click at [141, 170] on td "Tax" at bounding box center [180, 172] width 110 height 24
click at [160, 205] on button "Cancel" at bounding box center [147, 206] width 45 height 19
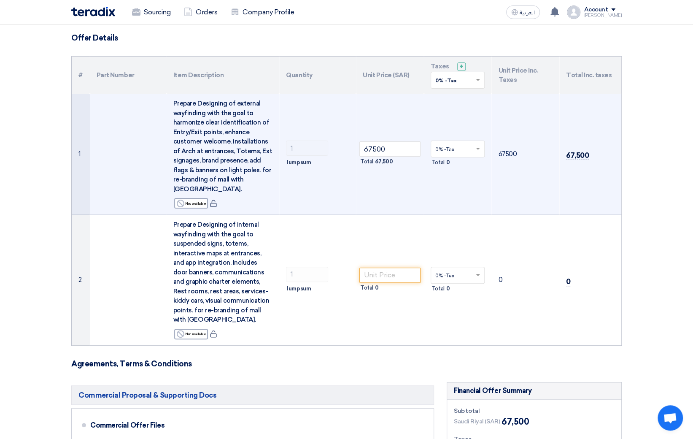
scroll to position [76, 0]
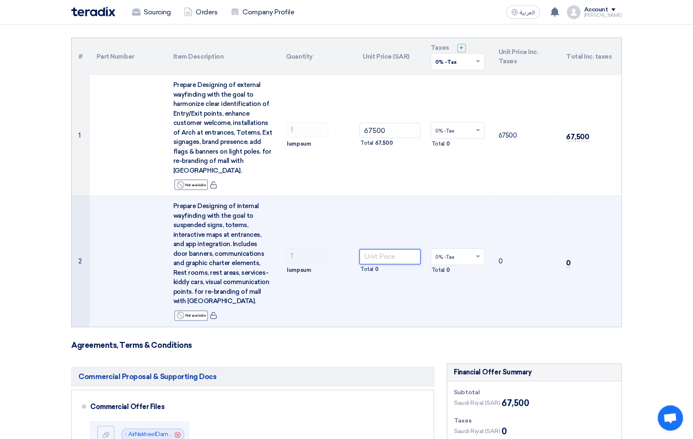
click at [395, 257] on input "number" at bounding box center [390, 256] width 61 height 15
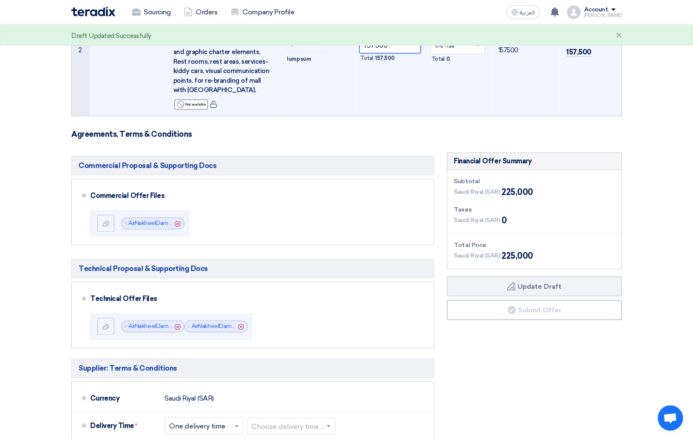
scroll to position [287, 0]
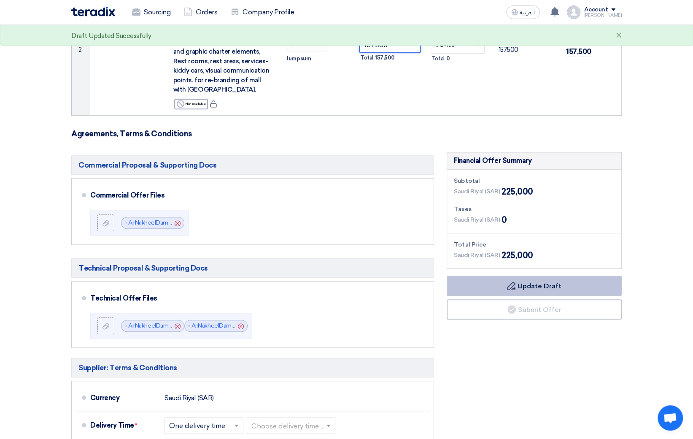
type input "157500"
click at [540, 285] on button "Draft Update Draft" at bounding box center [534, 286] width 175 height 20
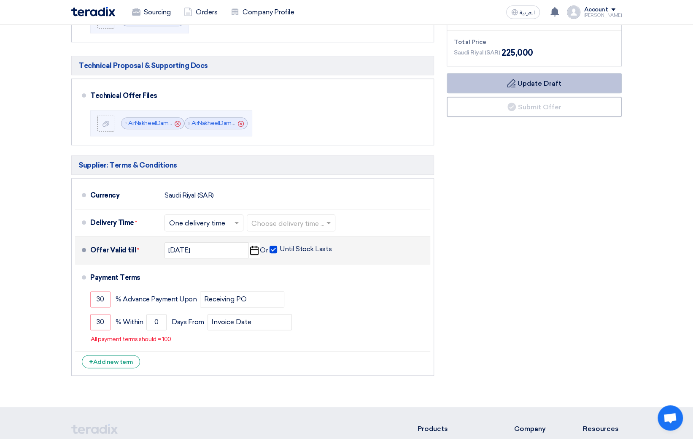
scroll to position [494, 0]
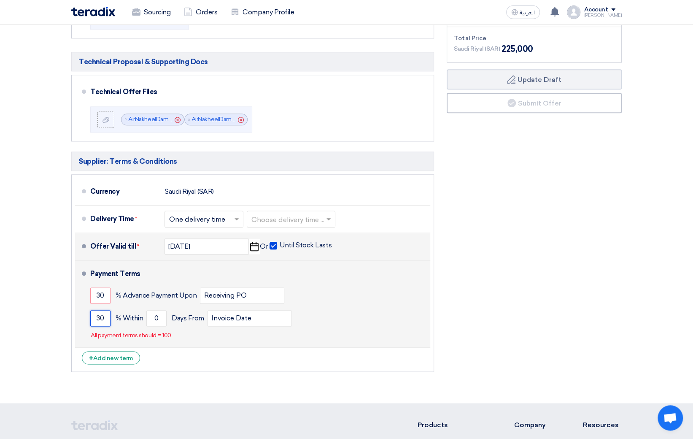
drag, startPoint x: 105, startPoint y: 318, endPoint x: 81, endPoint y: 318, distance: 24.5
click at [81, 318] on li "Payment Terms 30 % Advance Payment Upon Receiving PO 30 % Within 0" at bounding box center [252, 303] width 355 height 87
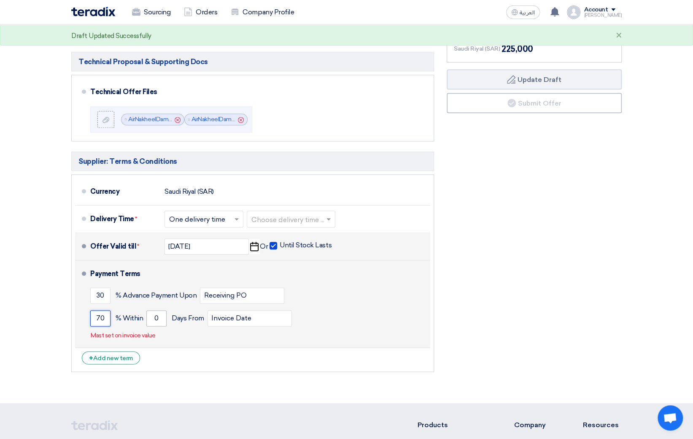
type input "70"
drag, startPoint x: 159, startPoint y: 318, endPoint x: 138, endPoint y: 318, distance: 21.5
click at [138, 318] on div "70 % [DATE] From Invoice Date" at bounding box center [258, 318] width 337 height 23
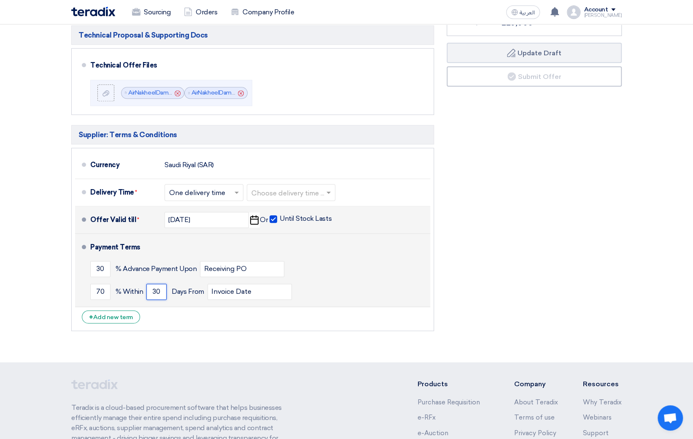
scroll to position [519, 0]
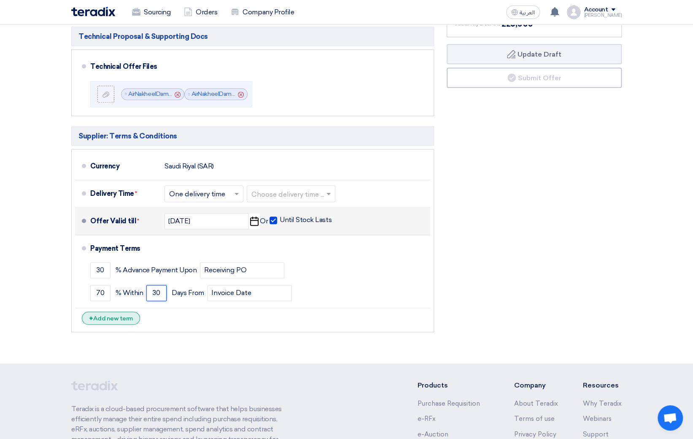
type input "30"
click at [122, 314] on div "+ Add new term" at bounding box center [111, 317] width 58 height 13
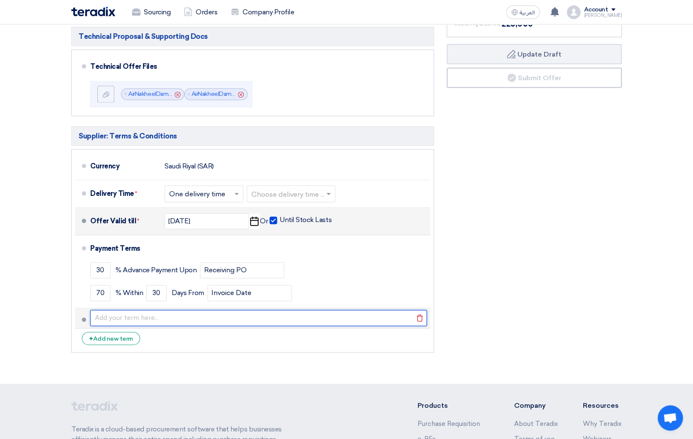
click at [149, 317] on input "text" at bounding box center [258, 318] width 337 height 16
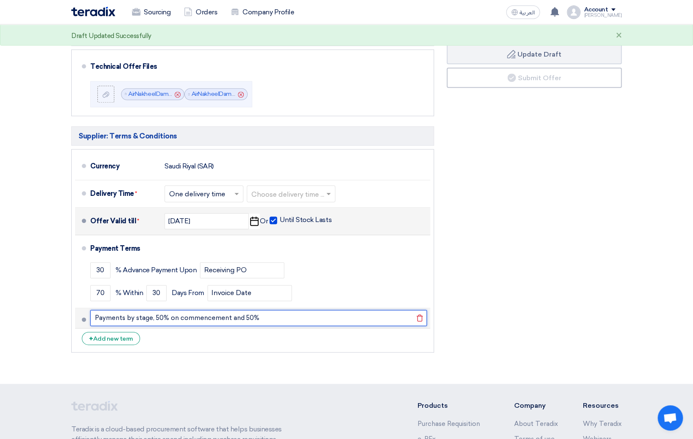
click at [169, 316] on input "Payments by stage, 50% on commencement and 50%" at bounding box center [258, 318] width 337 height 16
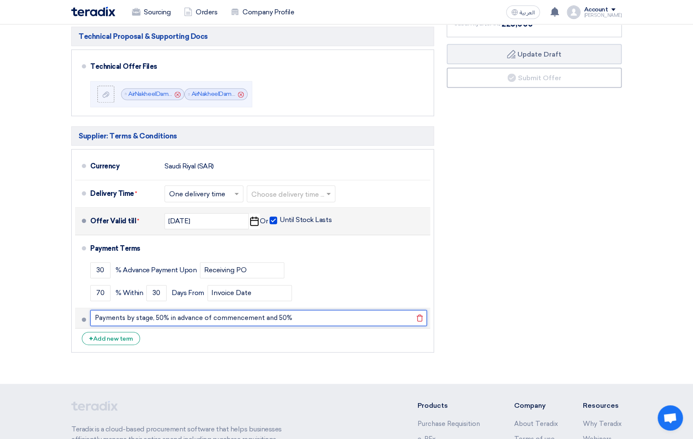
click at [292, 317] on input "Payments by stage, 50% in advance of commencement and 50%" at bounding box center [258, 318] width 337 height 16
click at [275, 316] on input "Payments by stage, 50% in advance of commencement and 50%" at bounding box center [258, 318] width 337 height 16
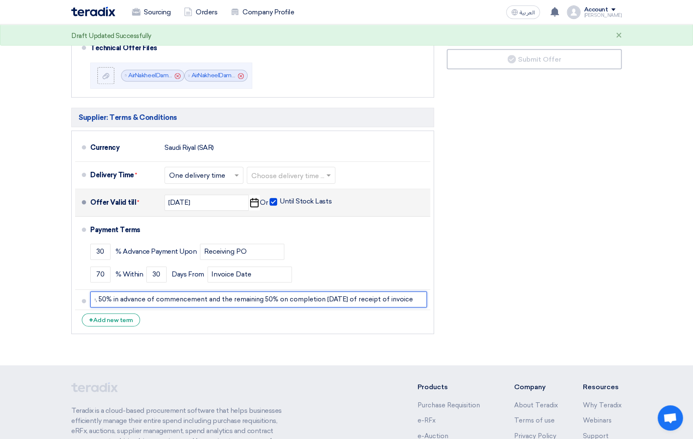
scroll to position [535, 0]
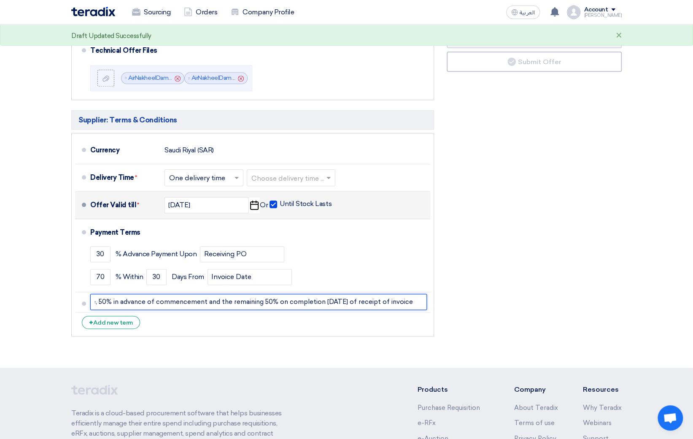
type input "Payments by stage, 50% in advance of commencement and the remaining 50% on comp…"
click at [447, 28] on button "Draft Update Draft" at bounding box center [534, 38] width 175 height 20
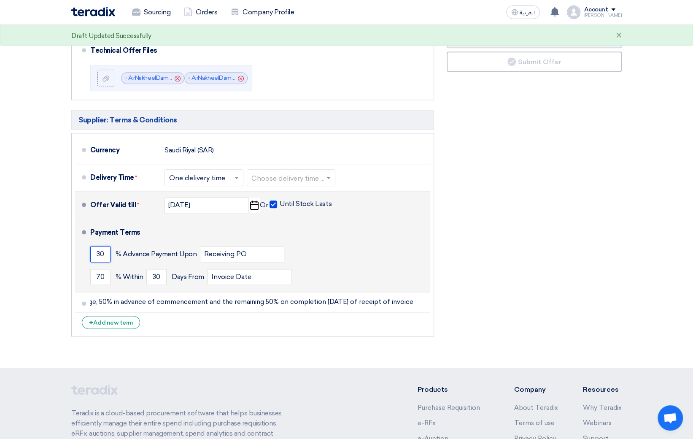
scroll to position [0, 0]
drag, startPoint x: 104, startPoint y: 254, endPoint x: 88, endPoint y: 254, distance: 16.5
click at [88, 254] on li "Payment Terms 30 % Advance Payment Upon Receiving PO 70 % Within 30" at bounding box center [252, 255] width 355 height 73
type input "0"
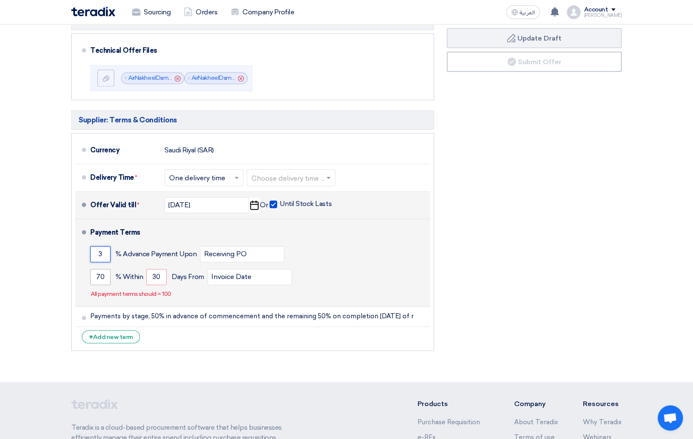
type input "30"
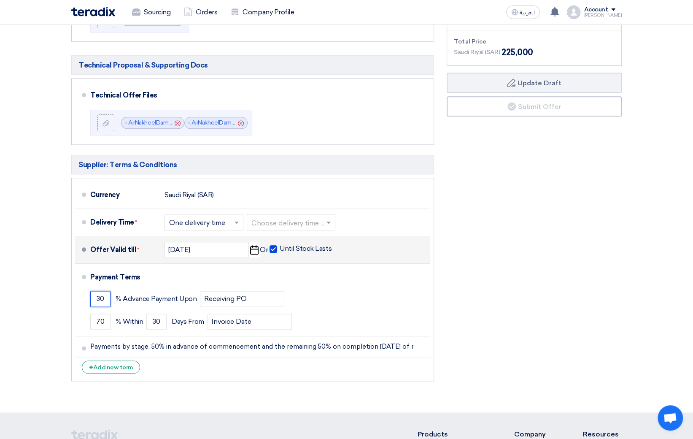
scroll to position [492, 0]
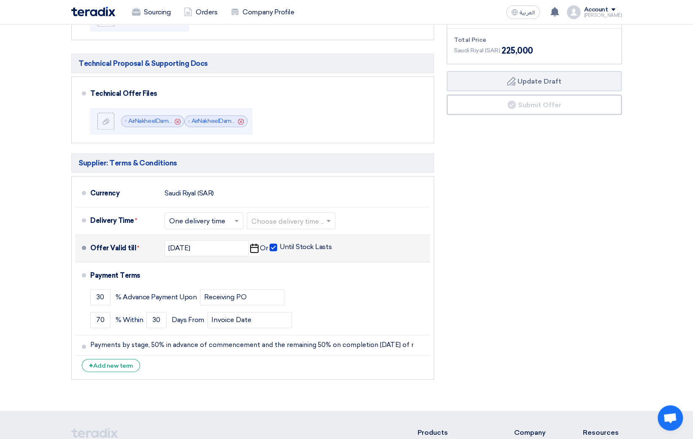
click at [275, 246] on span at bounding box center [274, 247] width 8 height 8
click at [280, 246] on input "Until Stock Lasts" at bounding box center [307, 251] width 54 height 16
checkbox input "false"
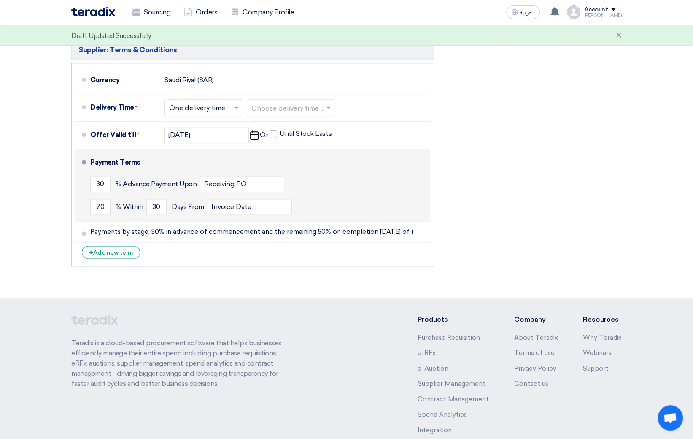
scroll to position [564, 0]
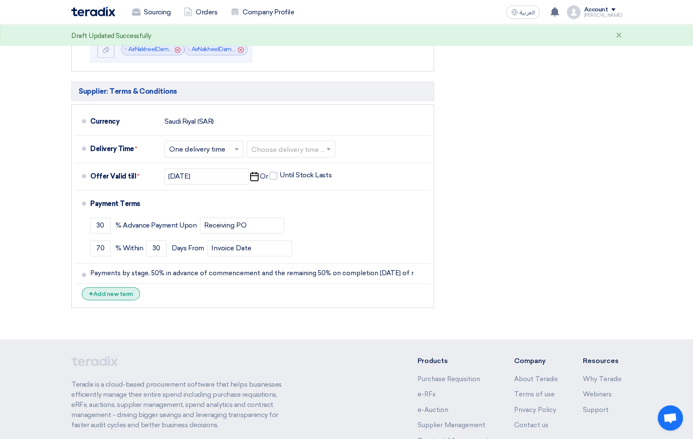
click at [114, 294] on div "+ Add new term" at bounding box center [111, 293] width 58 height 13
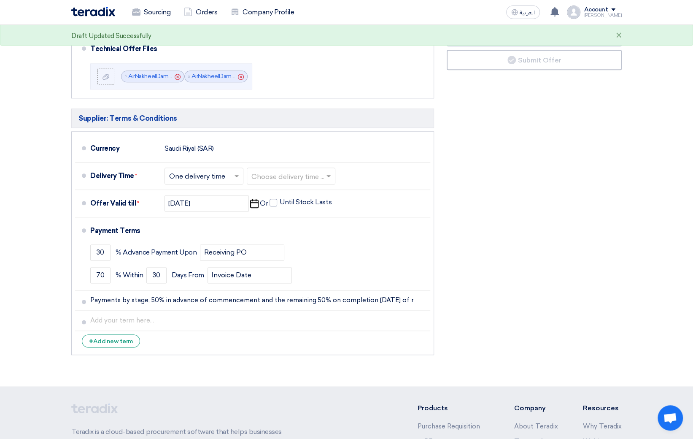
scroll to position [531, 0]
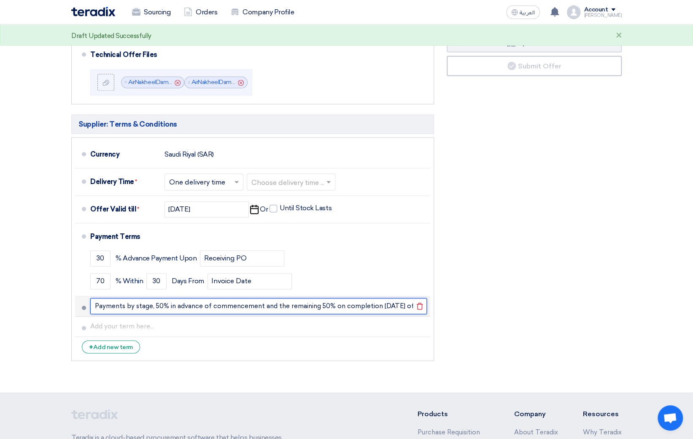
click at [355, 303] on input "Payments by stage, 50% in advance of commencement and the remaining 50% on comp…" at bounding box center [258, 306] width 337 height 16
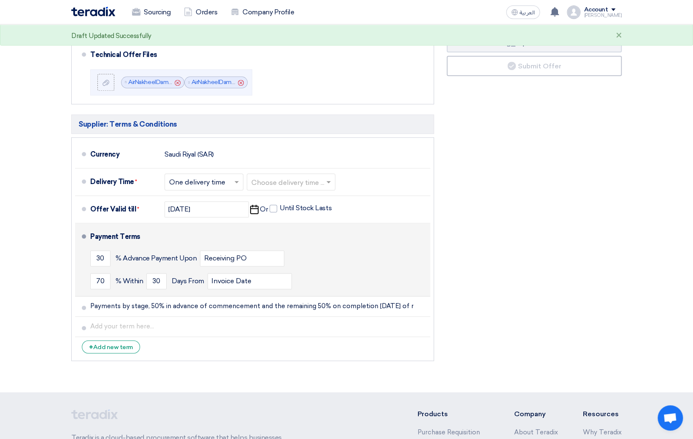
click at [378, 239] on div "Payment Terms" at bounding box center [255, 237] width 330 height 20
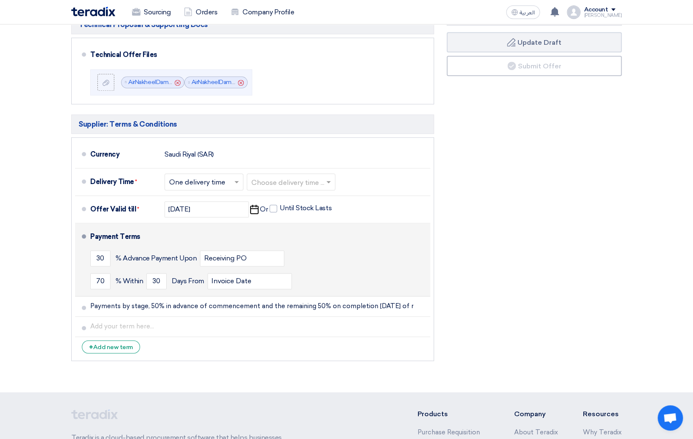
click at [85, 232] on li "Payment Terms 30 % Advance Payment Upon Receiving PO 70 % Within 30" at bounding box center [252, 259] width 355 height 73
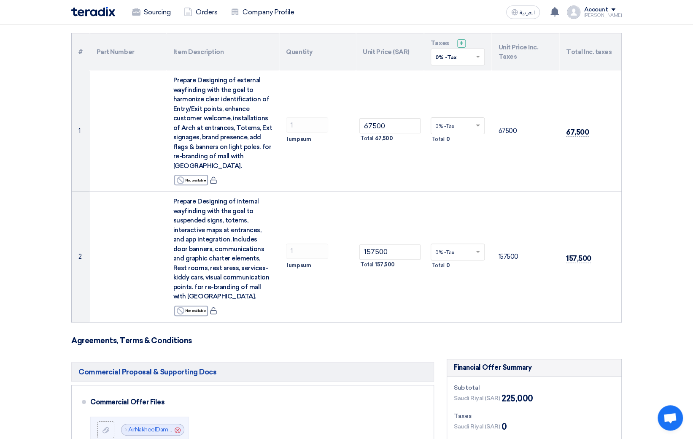
scroll to position [0, 0]
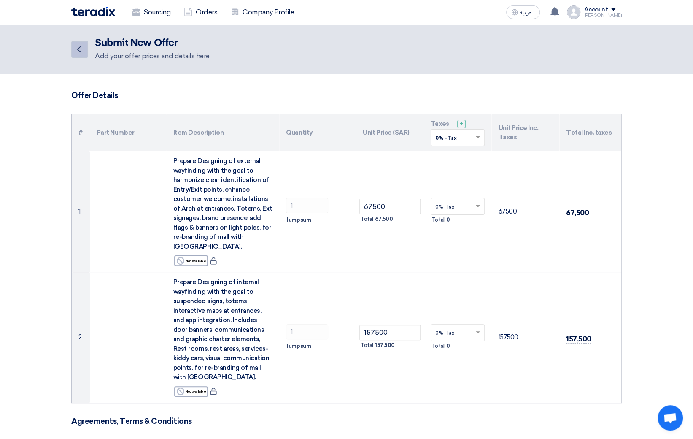
click at [83, 53] on icon "Back" at bounding box center [79, 49] width 10 height 10
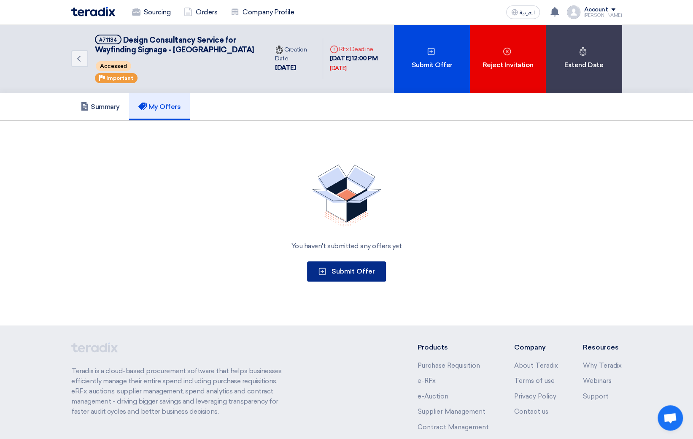
click at [347, 275] on span "Submit Offer" at bounding box center [353, 271] width 43 height 8
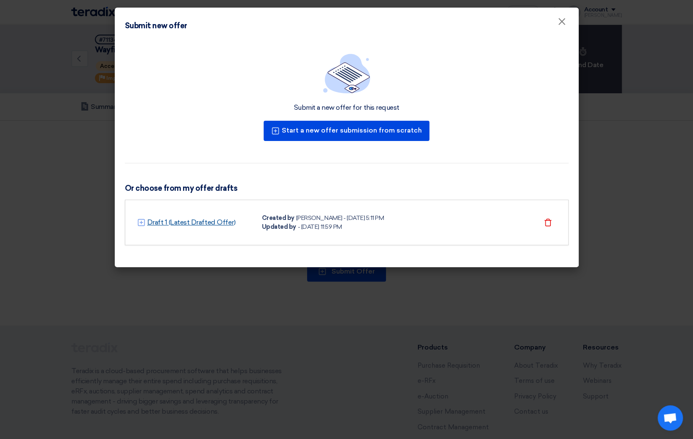
click at [199, 221] on link "Draft 1 (Latest Drafted Offer)" at bounding box center [191, 222] width 89 height 10
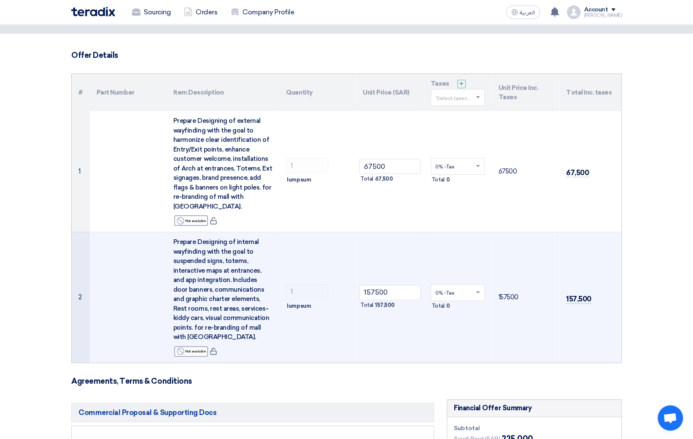
scroll to position [35, 0]
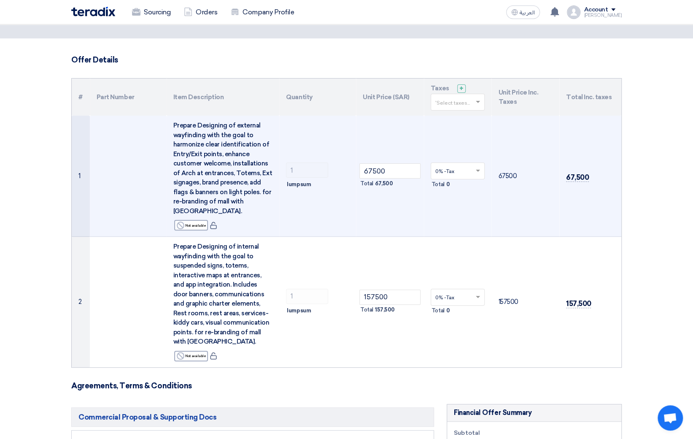
click at [480, 170] on span at bounding box center [479, 171] width 11 height 8
click at [532, 135] on td "67500" at bounding box center [526, 176] width 68 height 121
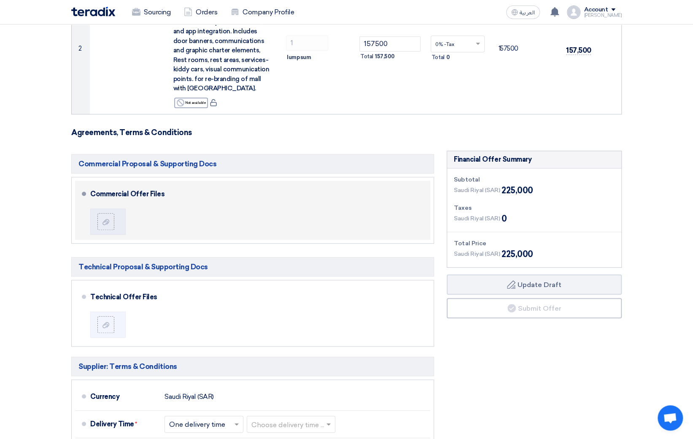
scroll to position [265, 0]
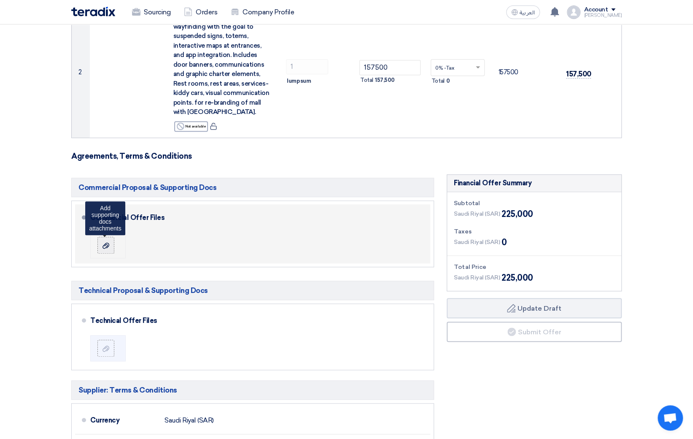
click at [103, 241] on div at bounding box center [106, 245] width 10 height 8
click at [0, 0] on input "file" at bounding box center [0, 0] width 0 height 0
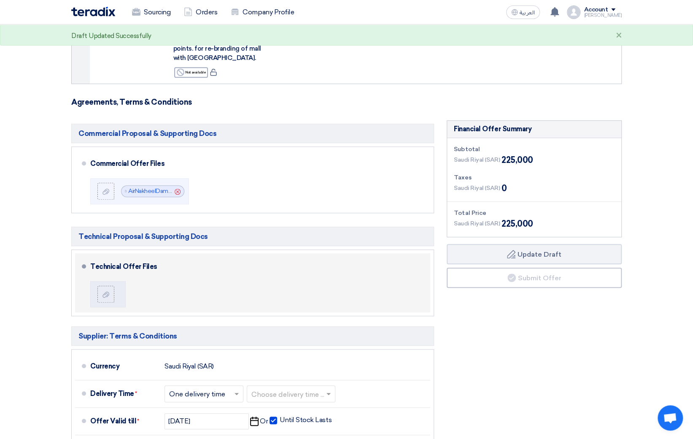
scroll to position [320, 0]
click at [109, 292] on div at bounding box center [106, 293] width 10 height 8
click at [0, 0] on input "file" at bounding box center [0, 0] width 0 height 0
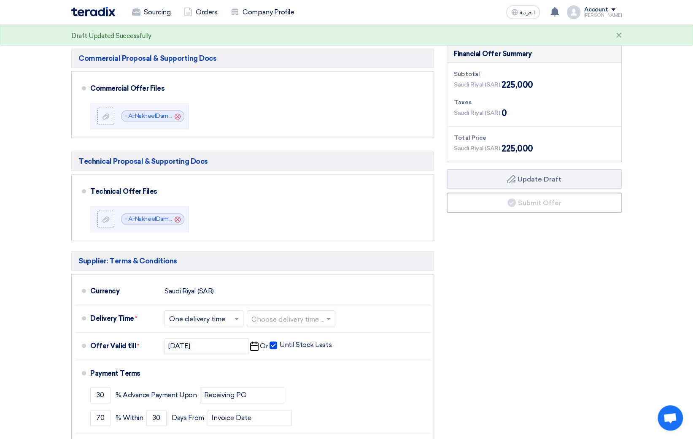
scroll to position [392, 0]
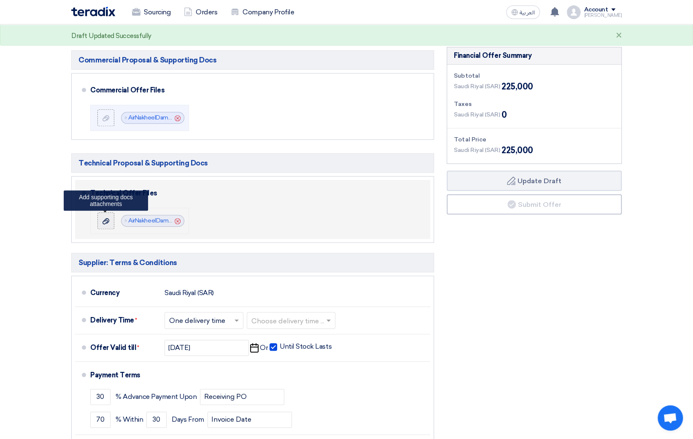
click at [106, 220] on icon at bounding box center [106, 221] width 7 height 7
click at [0, 0] on input "file" at bounding box center [0, 0] width 0 height 0
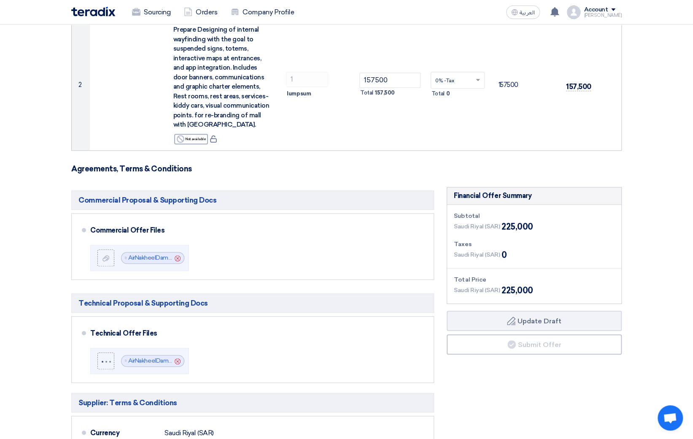
scroll to position [251, 0]
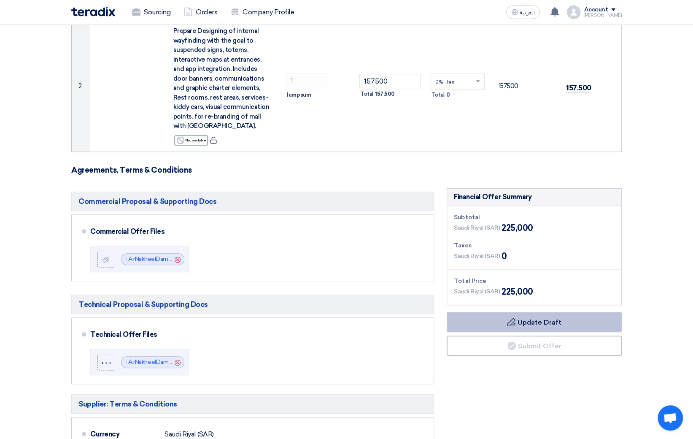
click at [567, 325] on button "Draft Update Draft" at bounding box center [534, 322] width 175 height 20
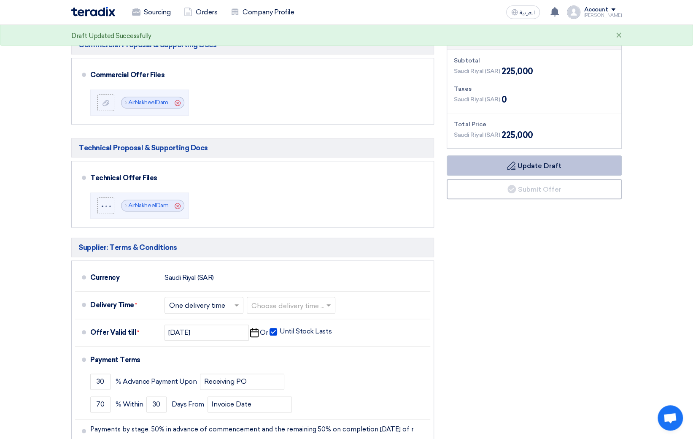
scroll to position [404, 0]
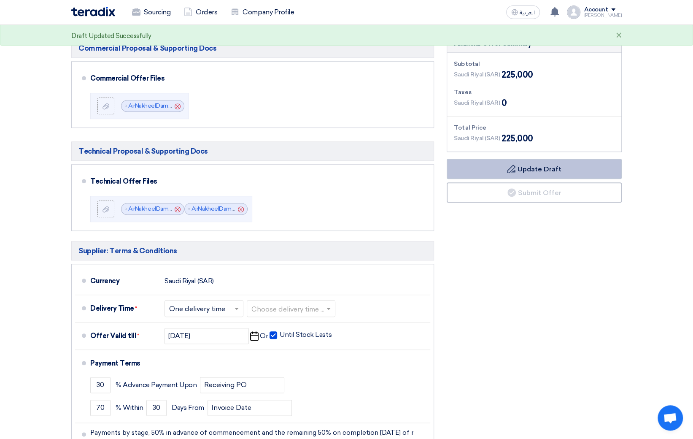
click at [556, 168] on button "Draft Update Draft" at bounding box center [534, 169] width 175 height 20
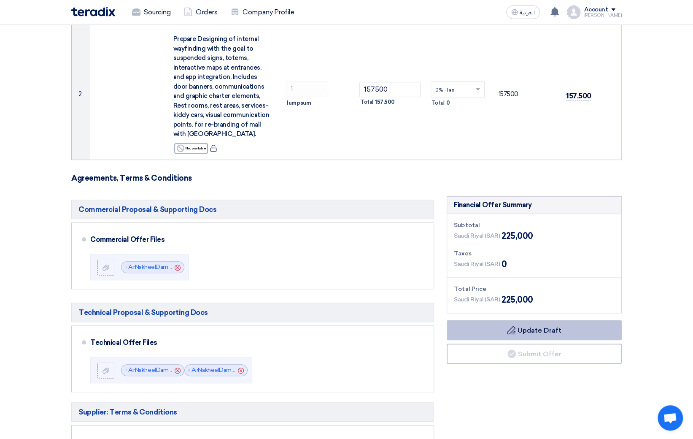
scroll to position [268, 0]
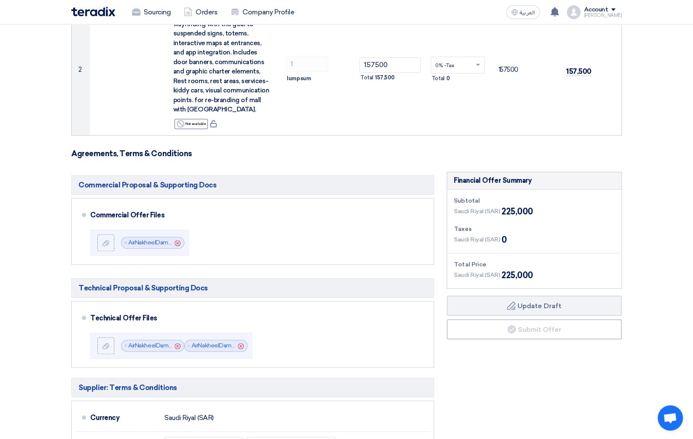
click at [672, 419] on span "Open chat" at bounding box center [670, 419] width 14 height 12
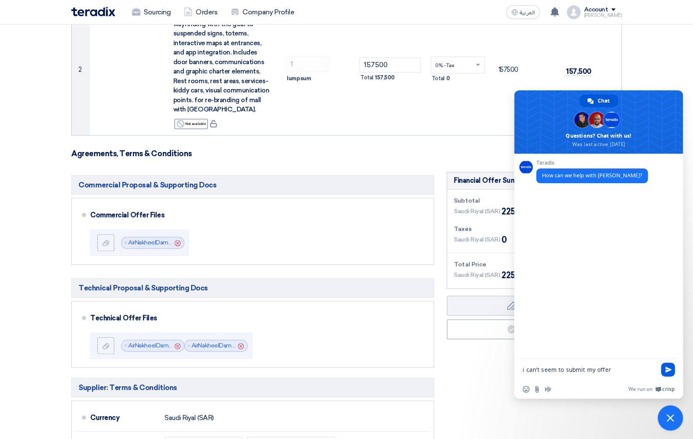
type textarea "i can't seem to submit my offer"
click at [667, 368] on span "Send" at bounding box center [668, 369] width 6 height 6
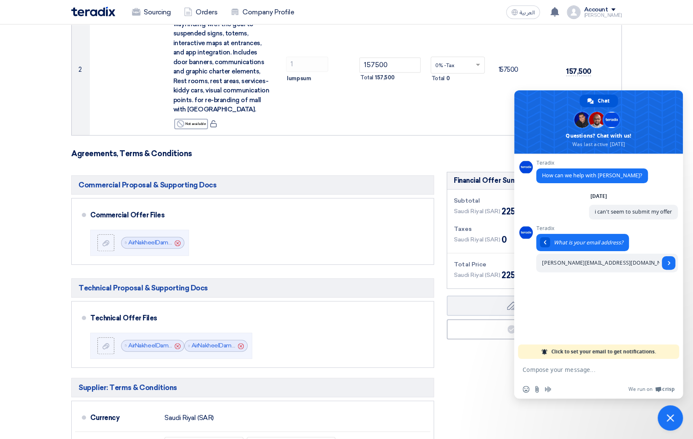
click at [602, 17] on div "[PERSON_NAME]" at bounding box center [603, 15] width 38 height 5
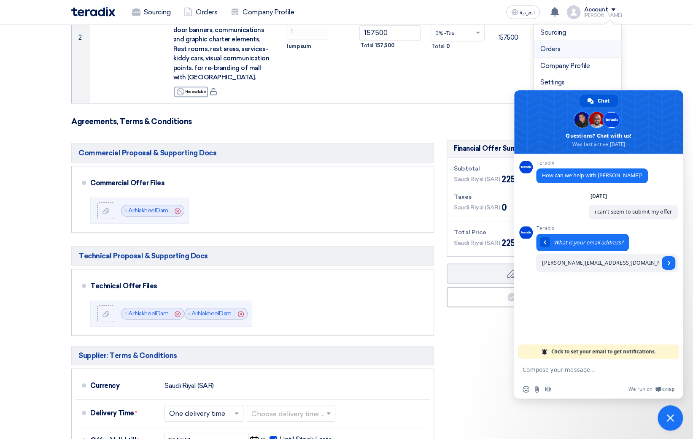
scroll to position [309, 0]
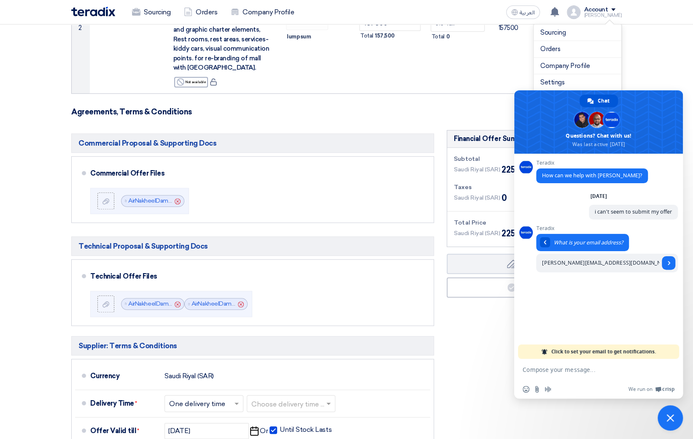
click at [668, 65] on section "Offer Details # Part Number Item Description Quantity Unit Price (SAR) Taxes + …" at bounding box center [346, 179] width 693 height 829
click at [605, 14] on div "[PERSON_NAME]" at bounding box center [603, 15] width 38 height 5
click at [668, 415] on span "Close chat" at bounding box center [671, 418] width 8 height 8
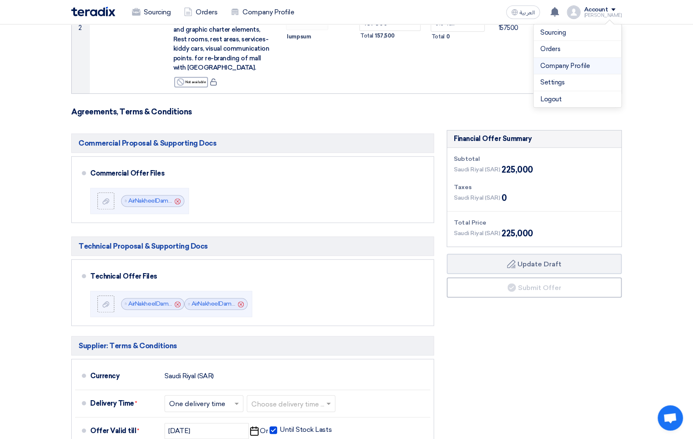
click at [575, 64] on link "Company Profile" at bounding box center [578, 66] width 74 height 10
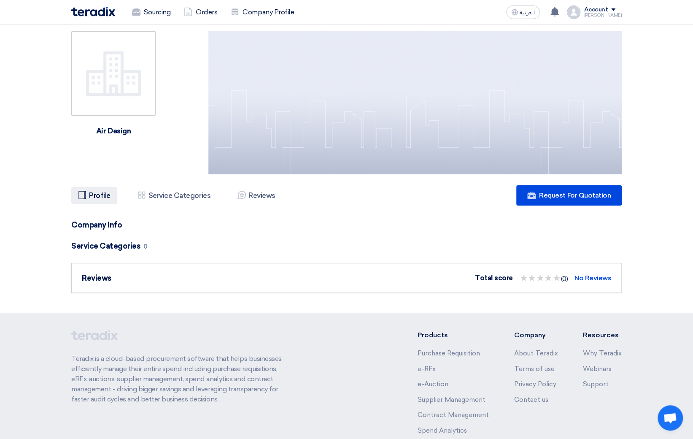
click at [100, 198] on h5 "Profile" at bounding box center [100, 195] width 22 height 8
click at [205, 13] on link "Orders" at bounding box center [200, 12] width 47 height 19
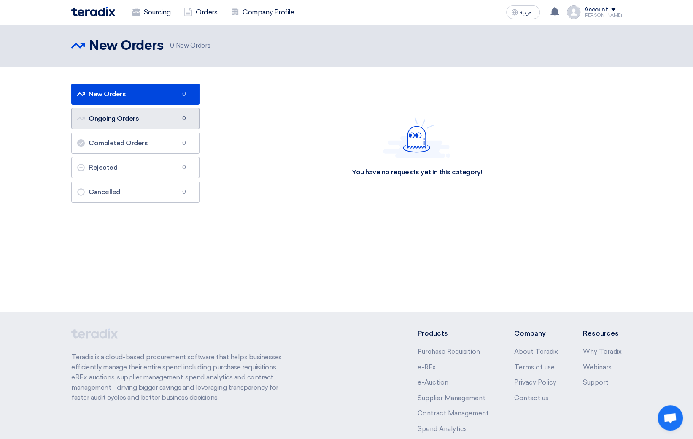
click at [137, 115] on link "Ongoing Orders Ongoing Orders 0" at bounding box center [135, 118] width 128 height 21
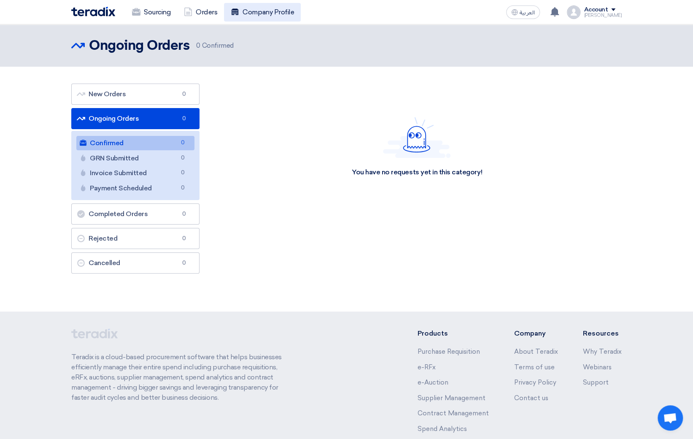
click at [262, 11] on link "Company Profile" at bounding box center [262, 12] width 77 height 19
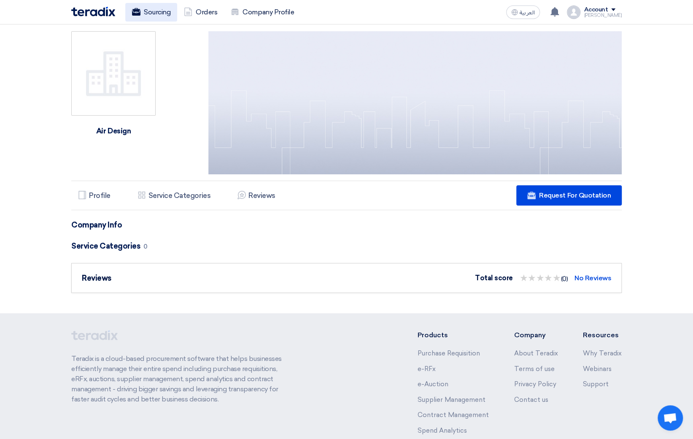
click at [154, 14] on link "Sourcing" at bounding box center [151, 12] width 52 height 19
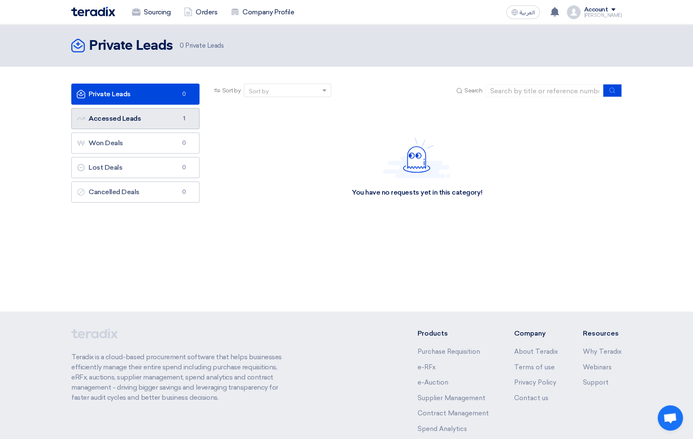
click at [132, 119] on link "Accessed Leads Accessed Leads 1" at bounding box center [135, 118] width 128 height 21
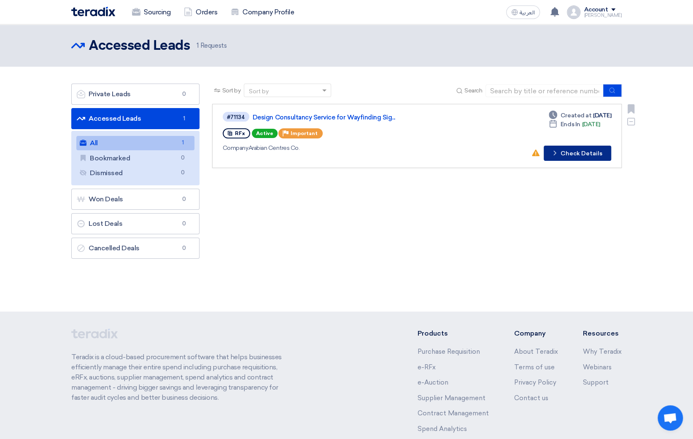
click at [592, 151] on button "Check details Check Details" at bounding box center [578, 153] width 68 height 15
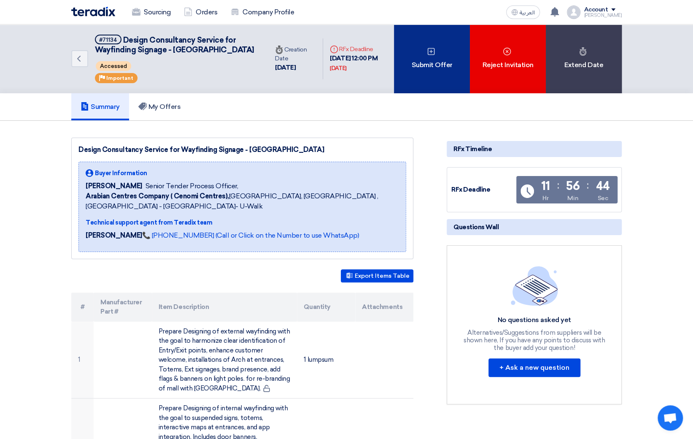
click at [426, 64] on div "Submit Offer" at bounding box center [432, 58] width 76 height 69
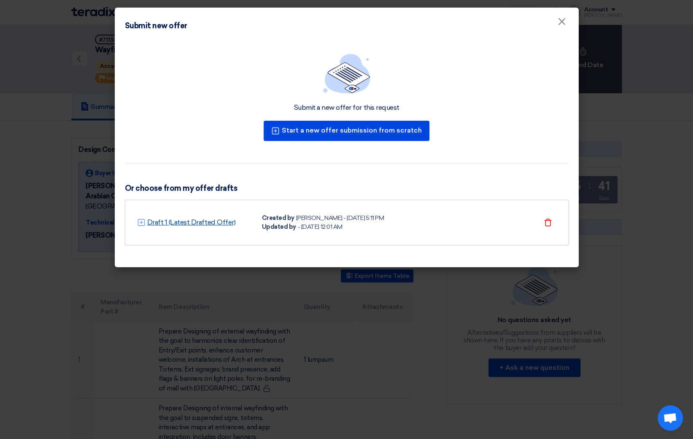
click at [212, 219] on link "Draft 1 (Latest Drafted Offer)" at bounding box center [191, 222] width 89 height 10
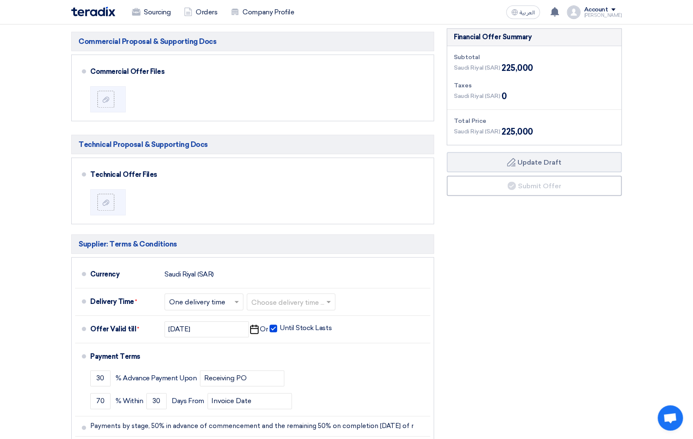
scroll to position [453, 0]
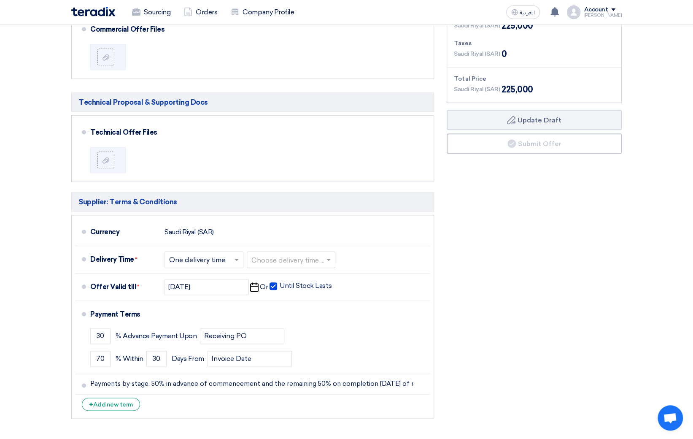
click at [668, 411] on span "Open chat" at bounding box center [670, 417] width 25 height 25
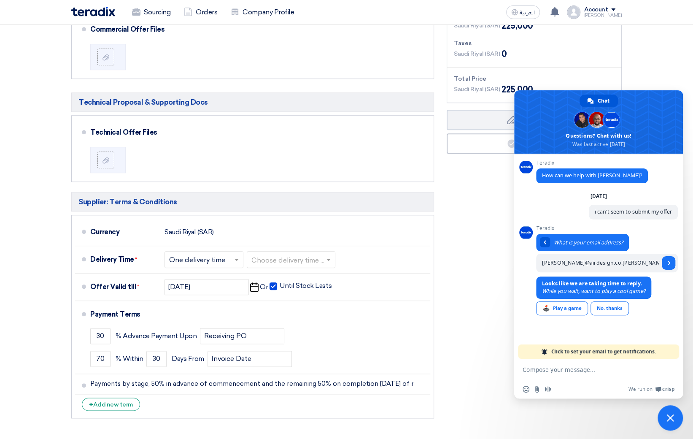
type input "[PERSON_NAME][EMAIL_ADDRESS][DOMAIN_NAME]"
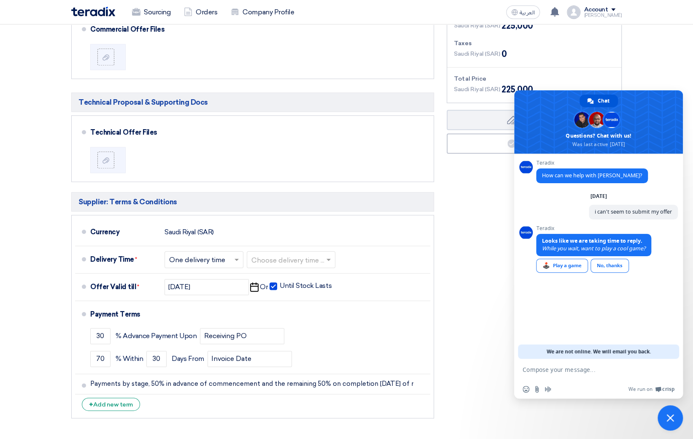
click at [598, 351] on span "We are not online. We will email you back." at bounding box center [599, 351] width 104 height 14
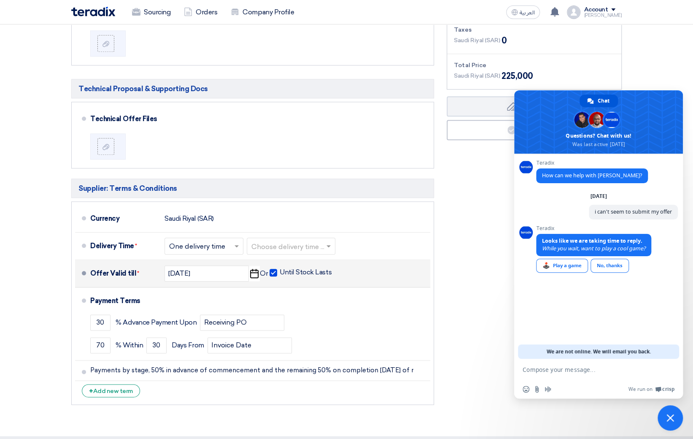
scroll to position [458, 0]
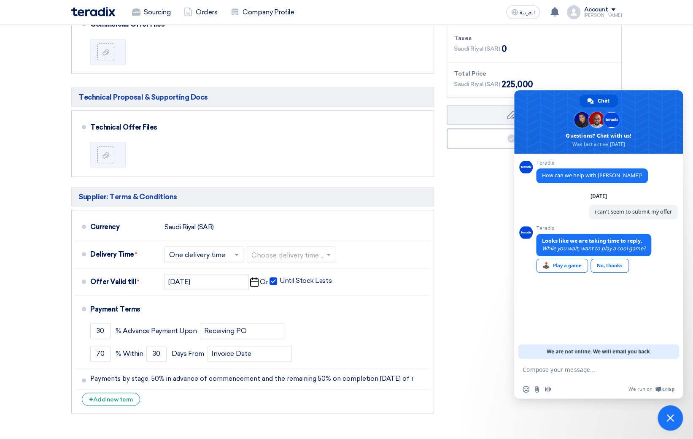
click at [649, 65] on section "Offer Details # Part Number Item Description Quantity Unit Price (SAR) Taxes + …" at bounding box center [346, 30] width 693 height 829
click at [675, 415] on span "Close chat" at bounding box center [670, 417] width 25 height 25
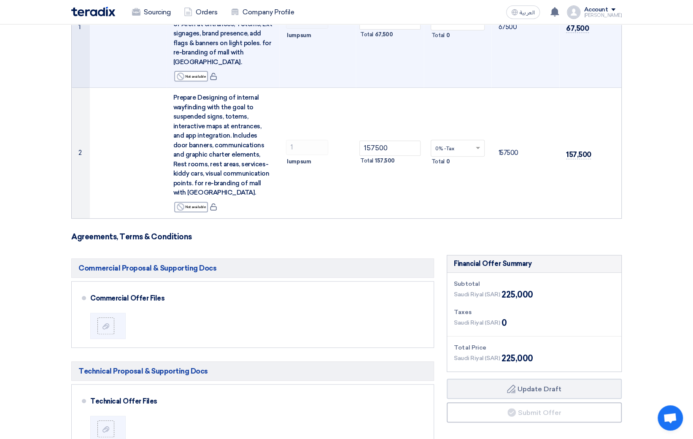
scroll to position [0, 0]
